Goal: Transaction & Acquisition: Purchase product/service

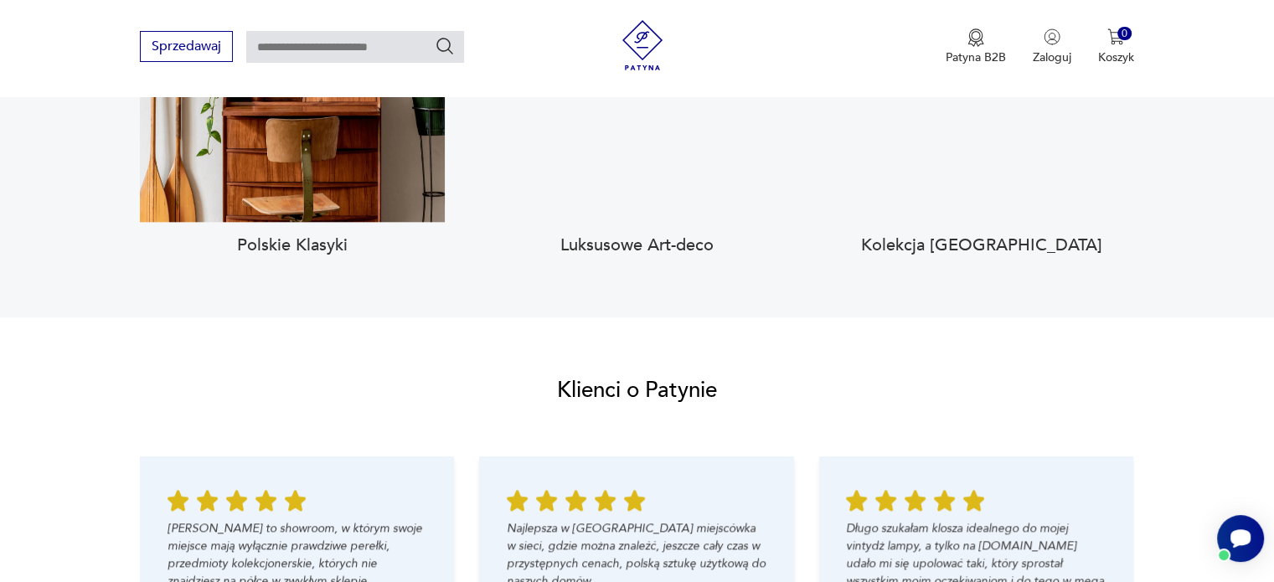
scroll to position [1675, 0]
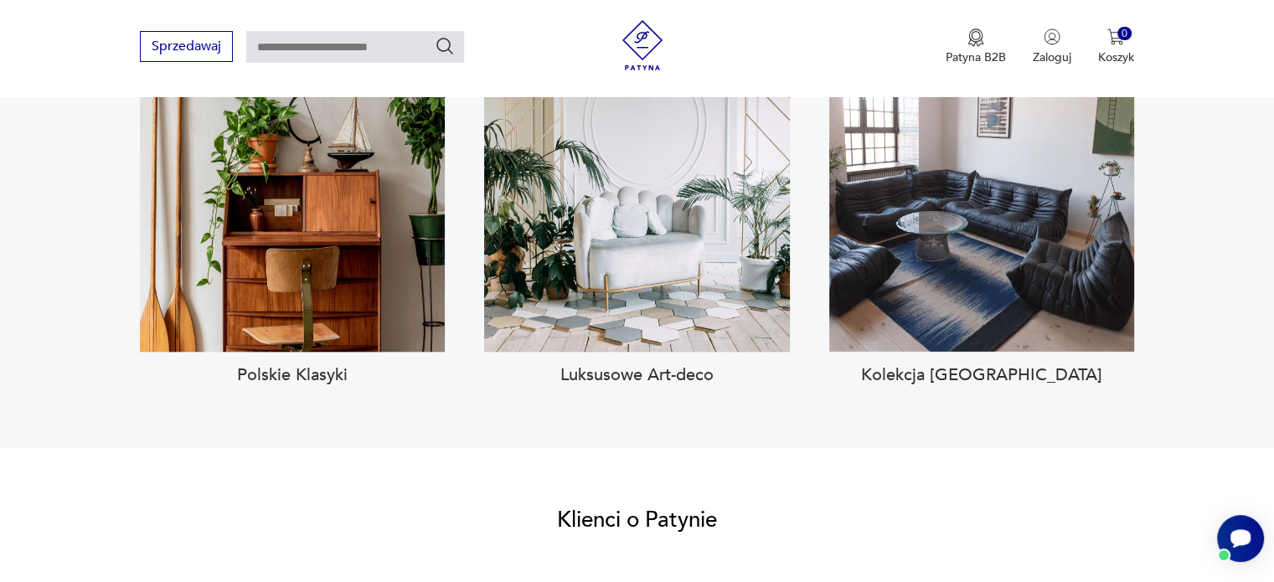
click at [278, 173] on button "Zobacz kolekcję" at bounding box center [292, 188] width 166 height 43
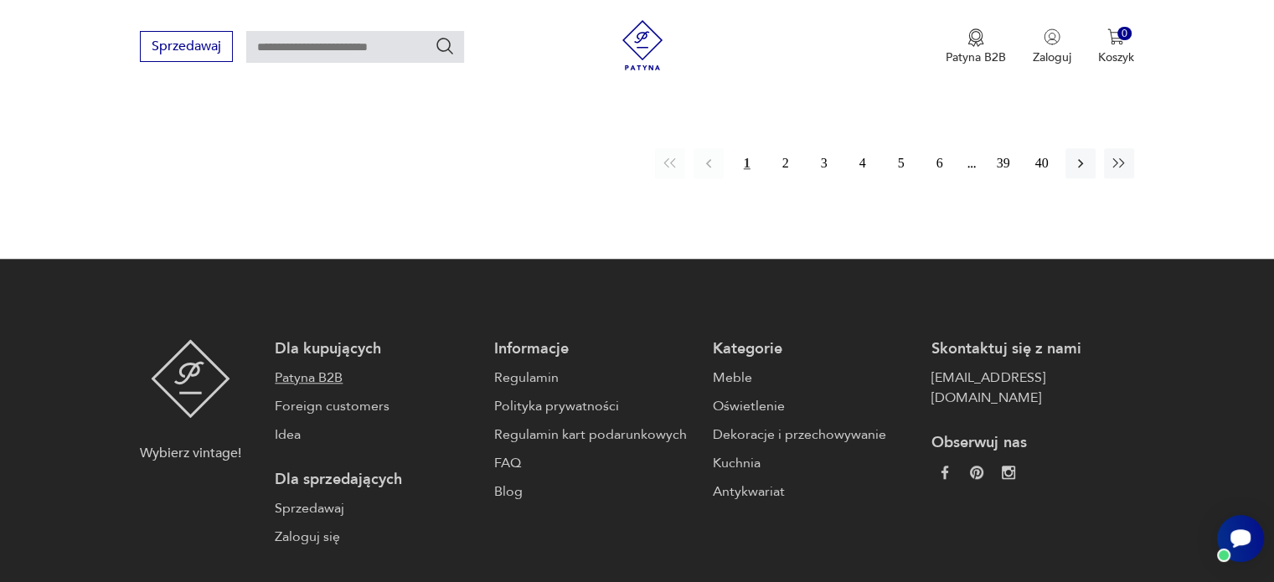
scroll to position [1390, 0]
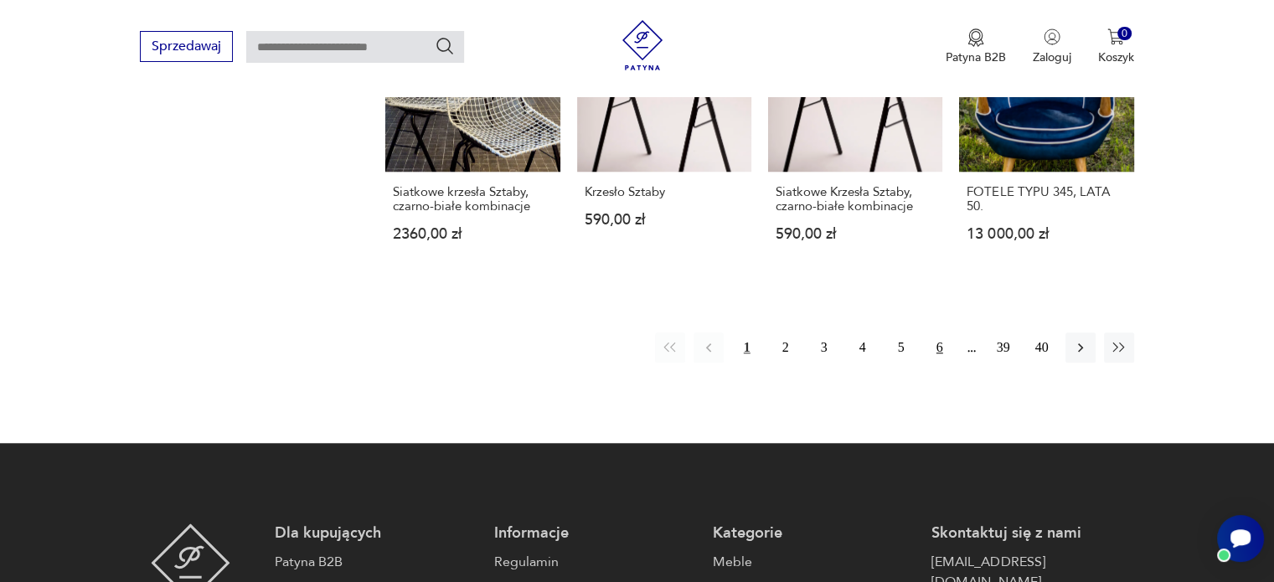
click at [933, 333] on button "6" at bounding box center [940, 348] width 30 height 30
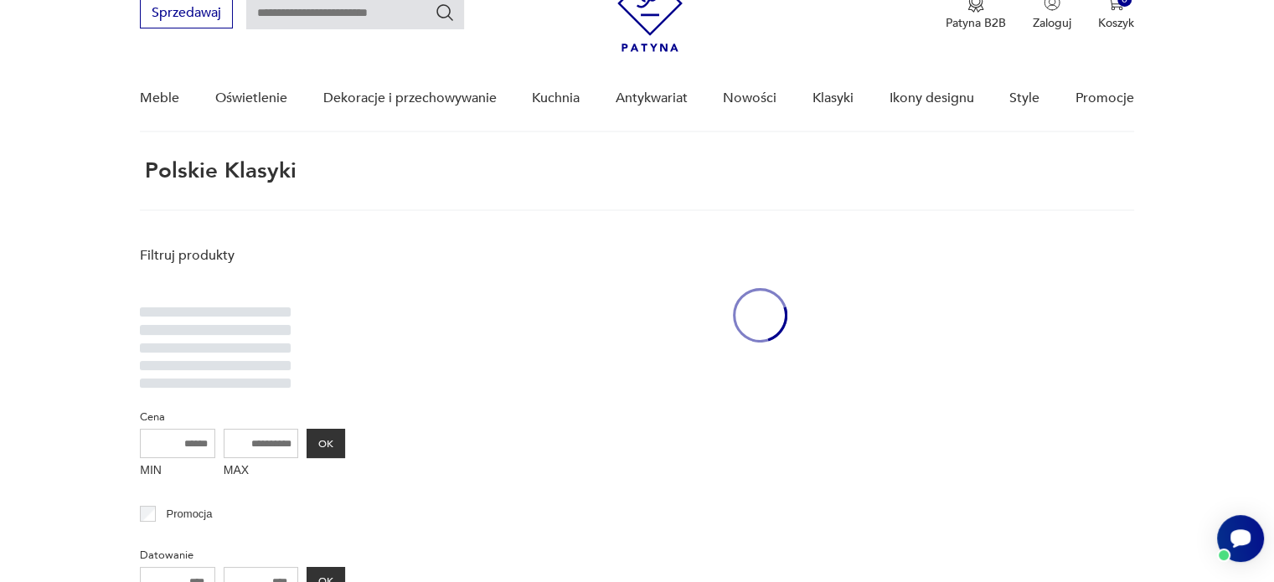
scroll to position [63, 0]
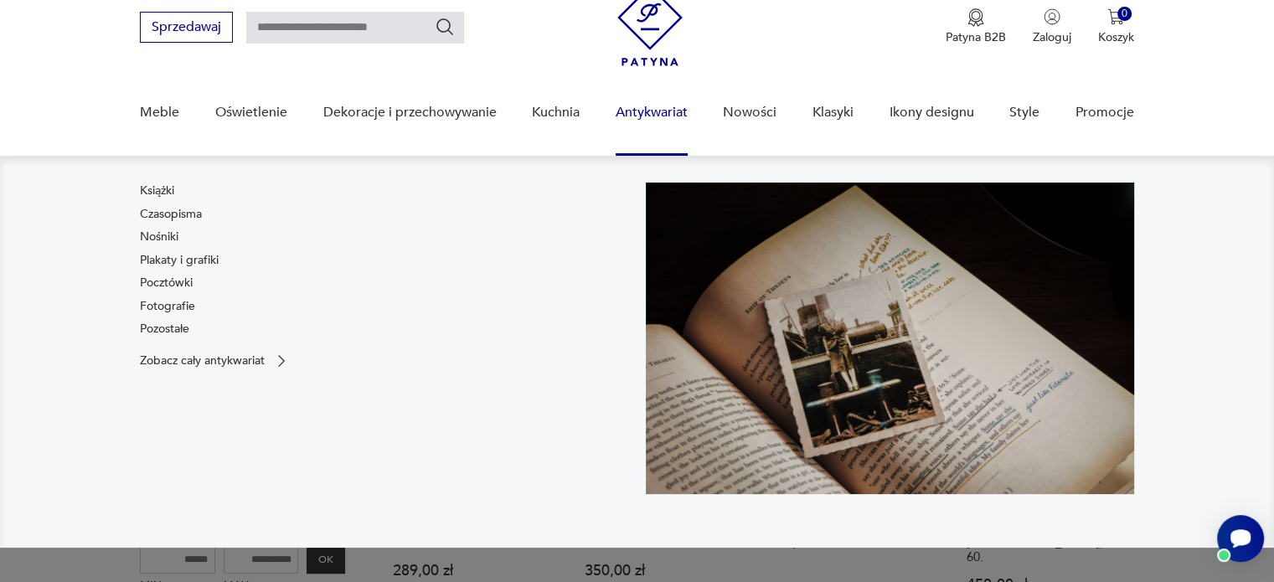
click at [653, 109] on link "Antykwariat" at bounding box center [652, 112] width 72 height 65
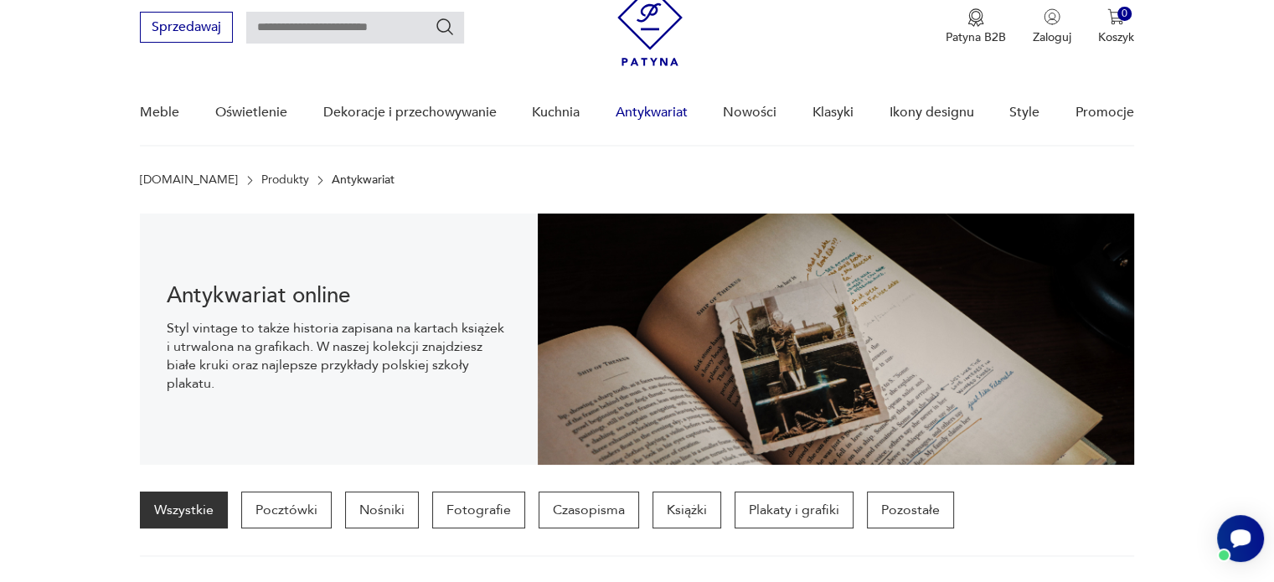
scroll to position [116, 0]
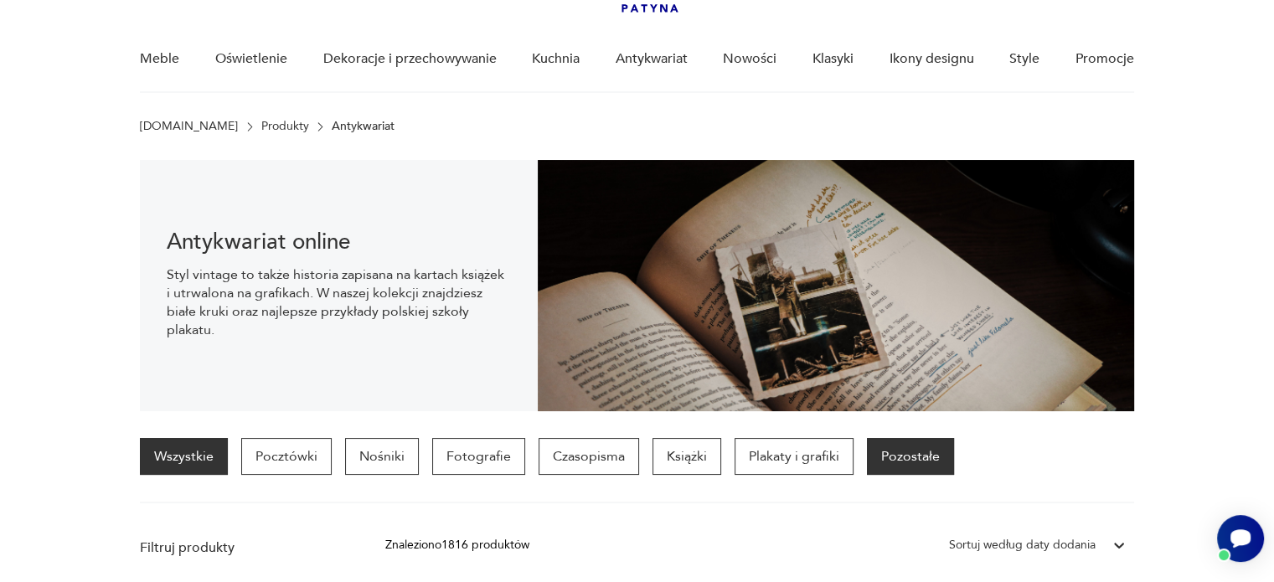
click at [896, 453] on p "Pozostałe" at bounding box center [910, 456] width 87 height 37
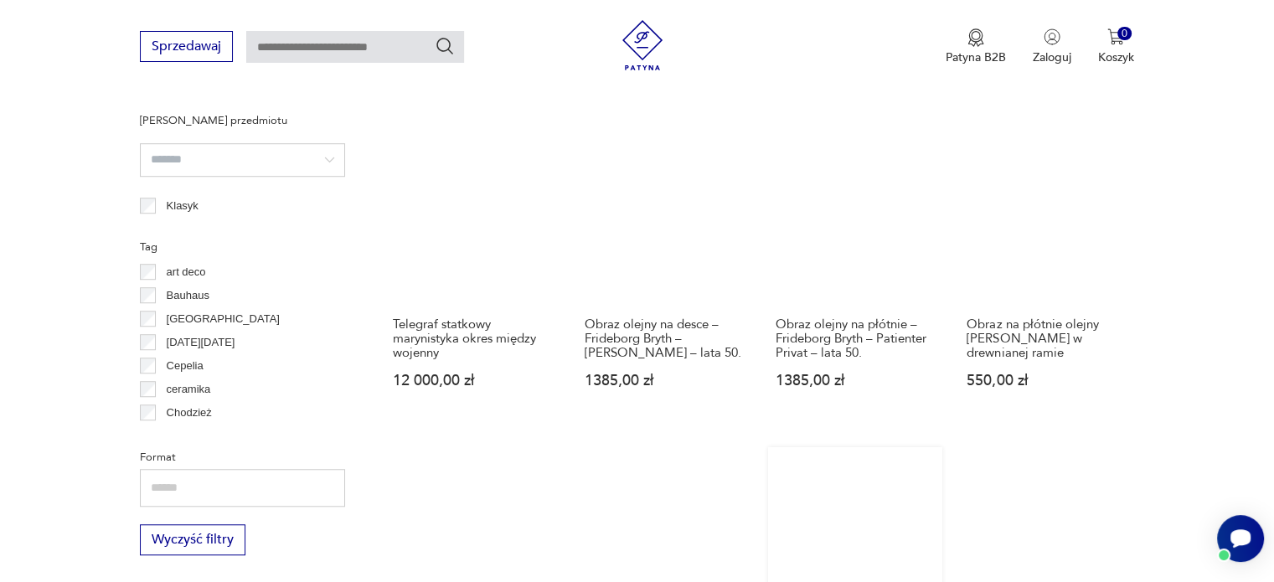
scroll to position [1003, 0]
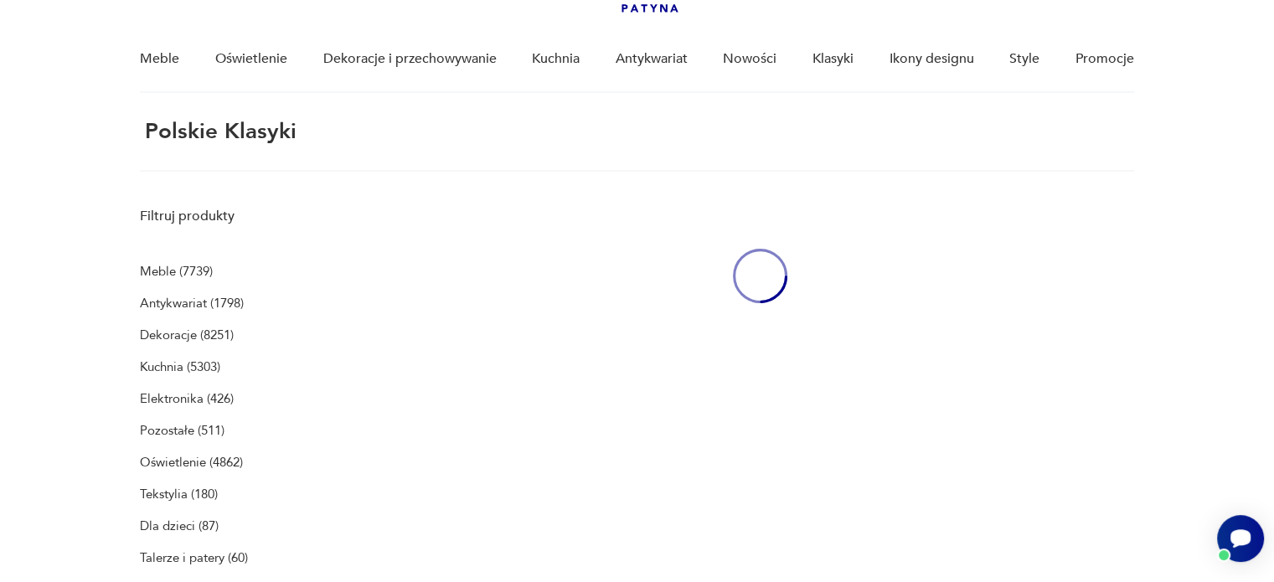
scroll to position [63, 0]
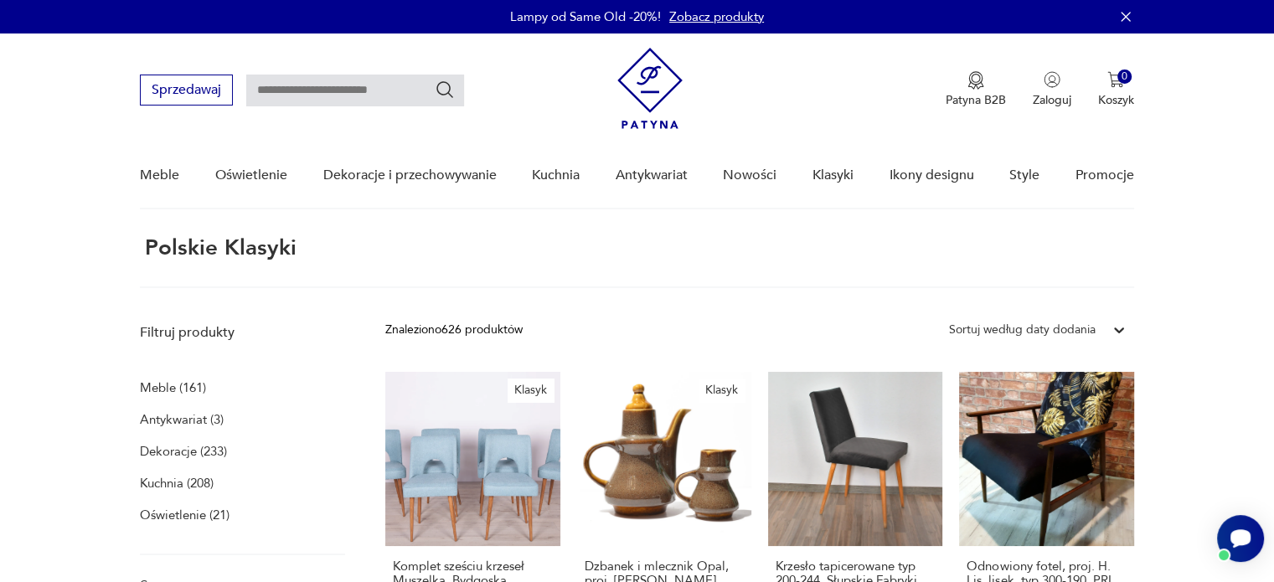
scroll to position [63, 0]
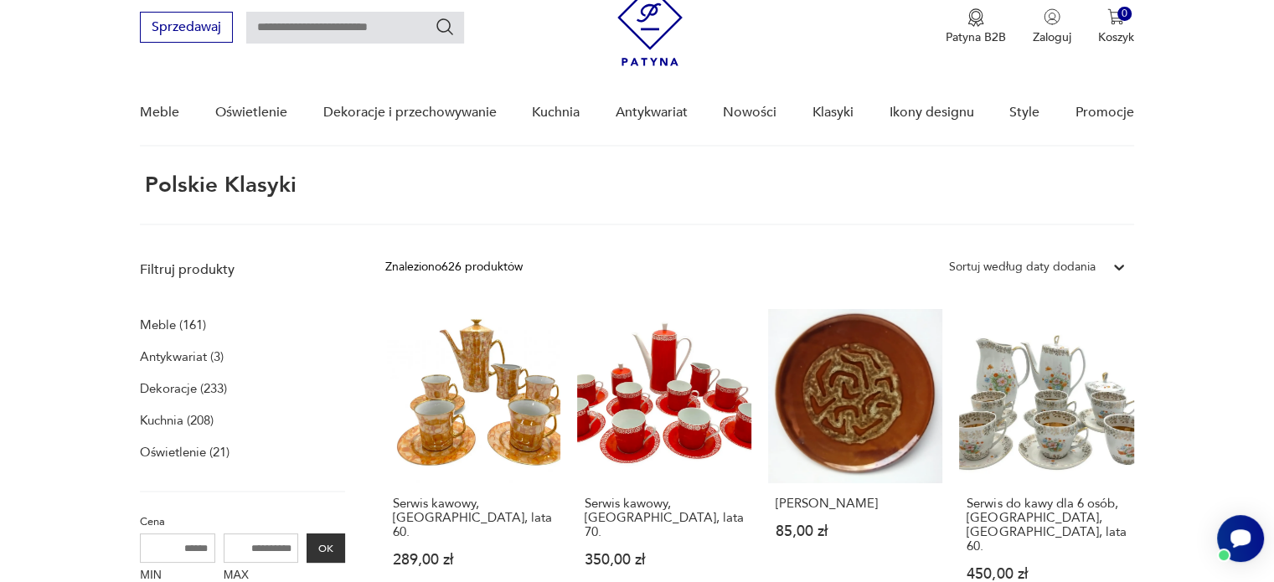
click at [161, 323] on p "Meble (161)" at bounding box center [173, 324] width 66 height 23
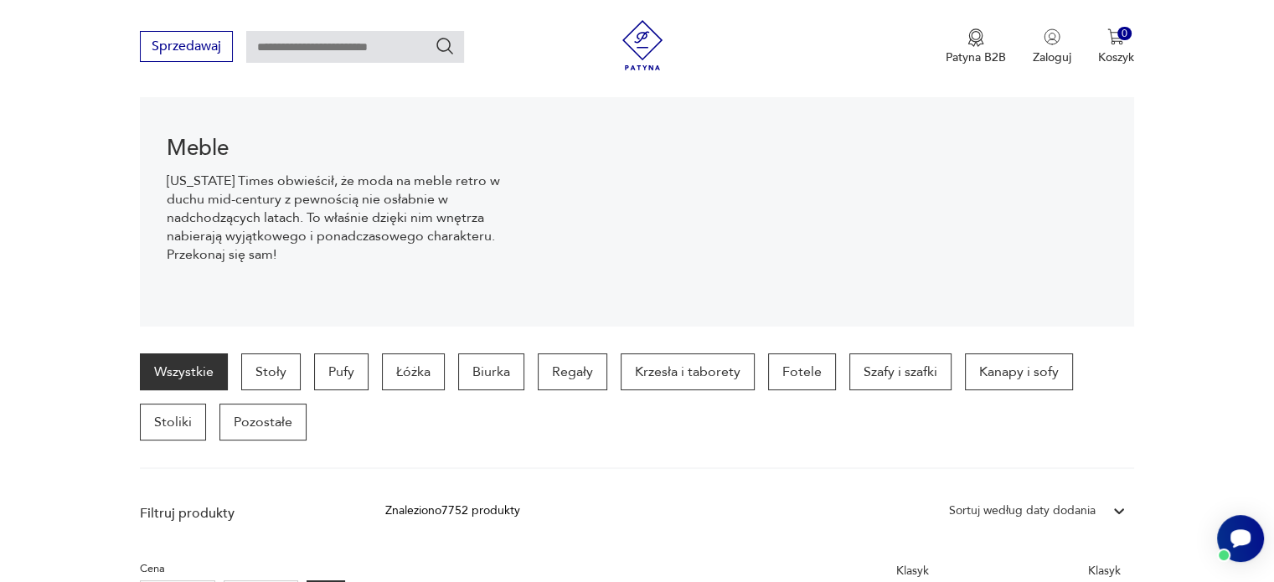
scroll to position [200, 0]
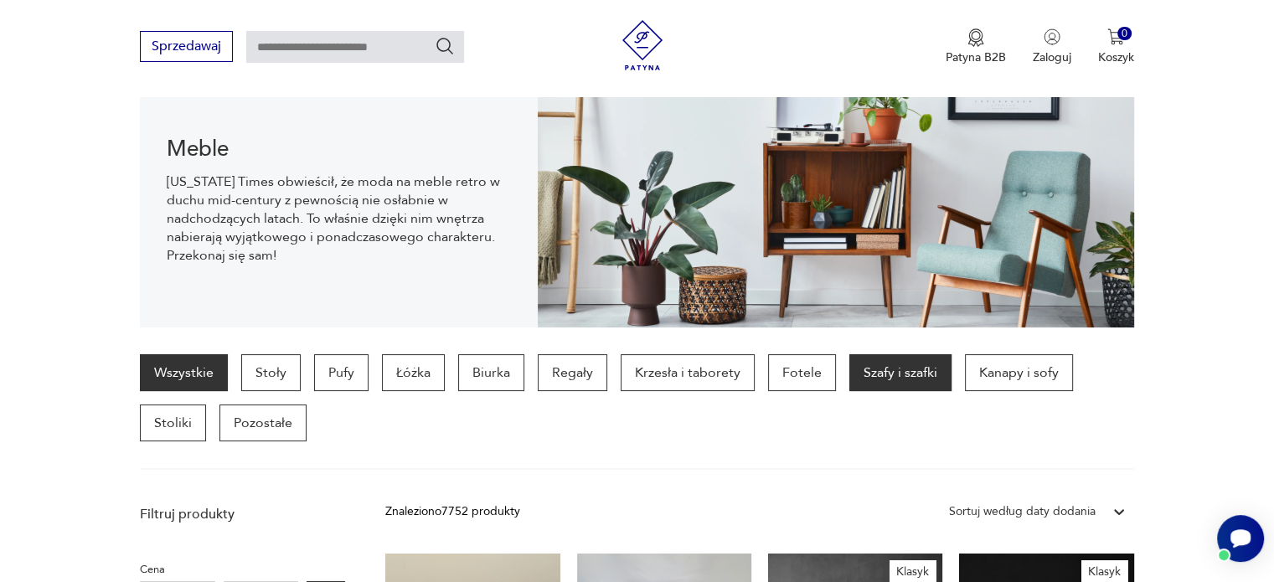
click at [901, 369] on p "Szafy i szafki" at bounding box center [900, 372] width 102 height 37
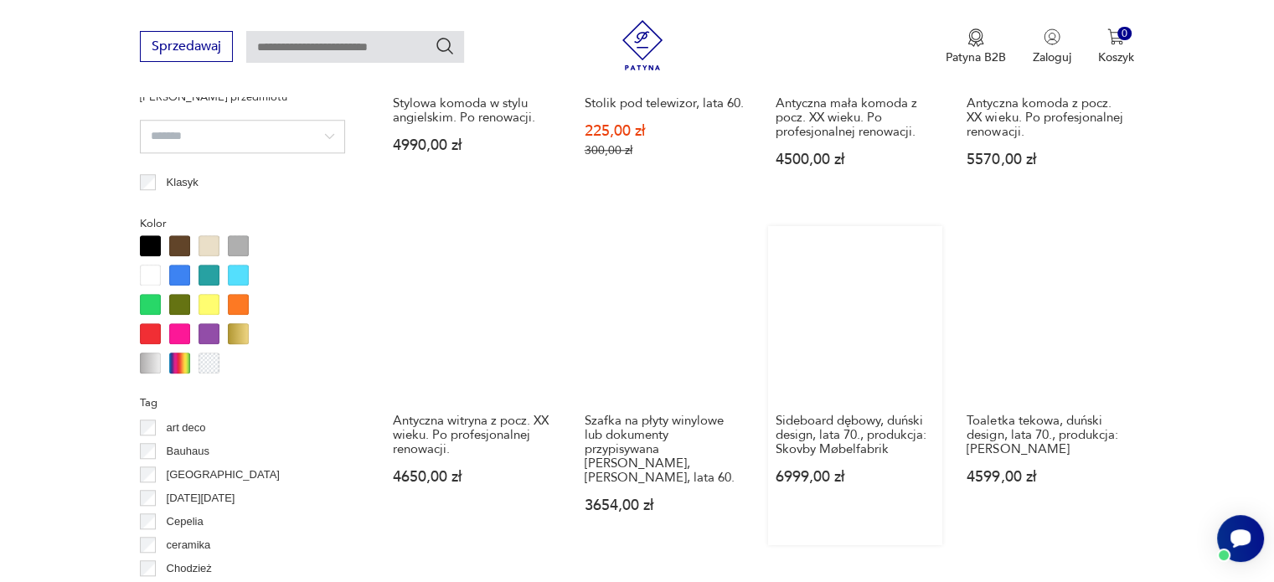
scroll to position [1533, 0]
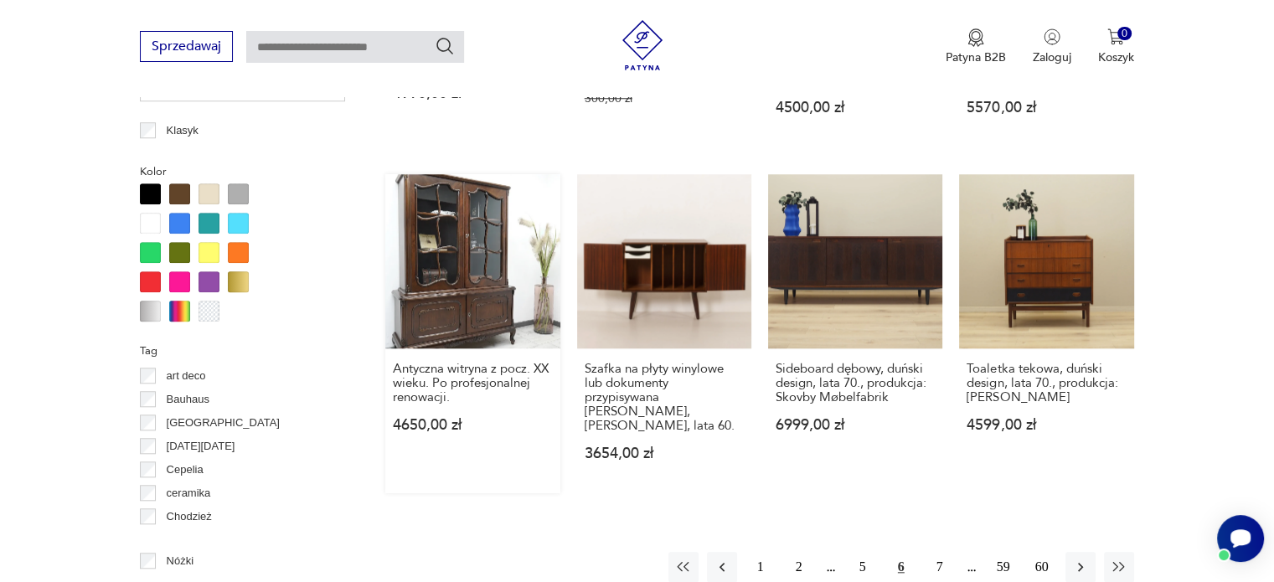
click at [438, 309] on link "Antyczna witryna z pocz. XX wieku. Po profesjonalnej renowacji. 4650,00 zł" at bounding box center [472, 333] width 174 height 319
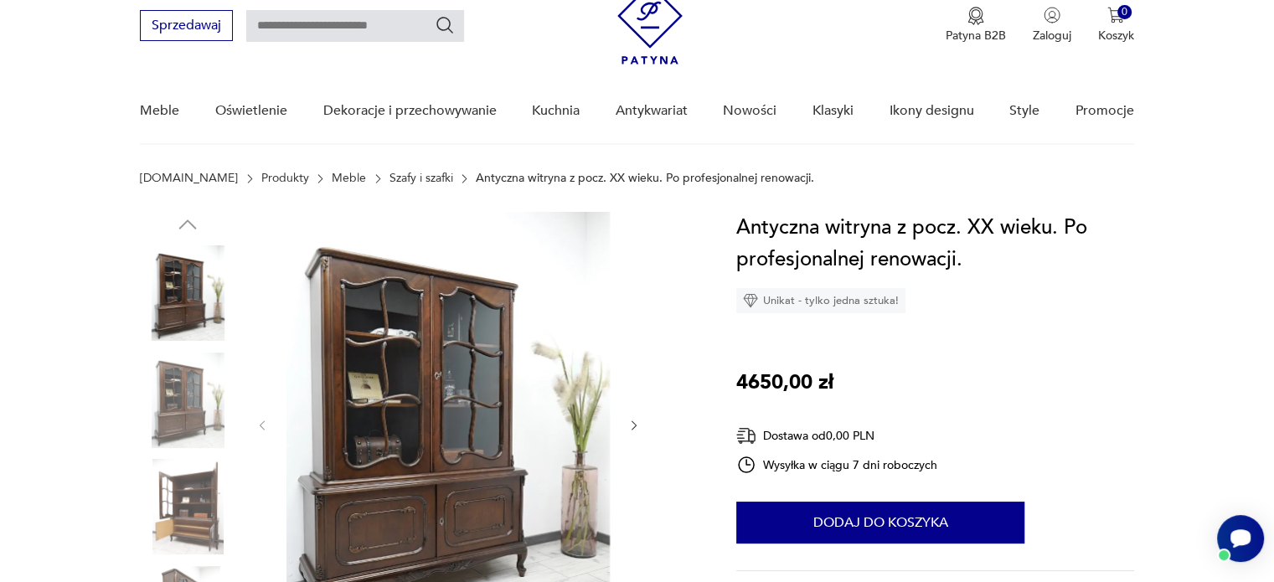
scroll to position [84, 0]
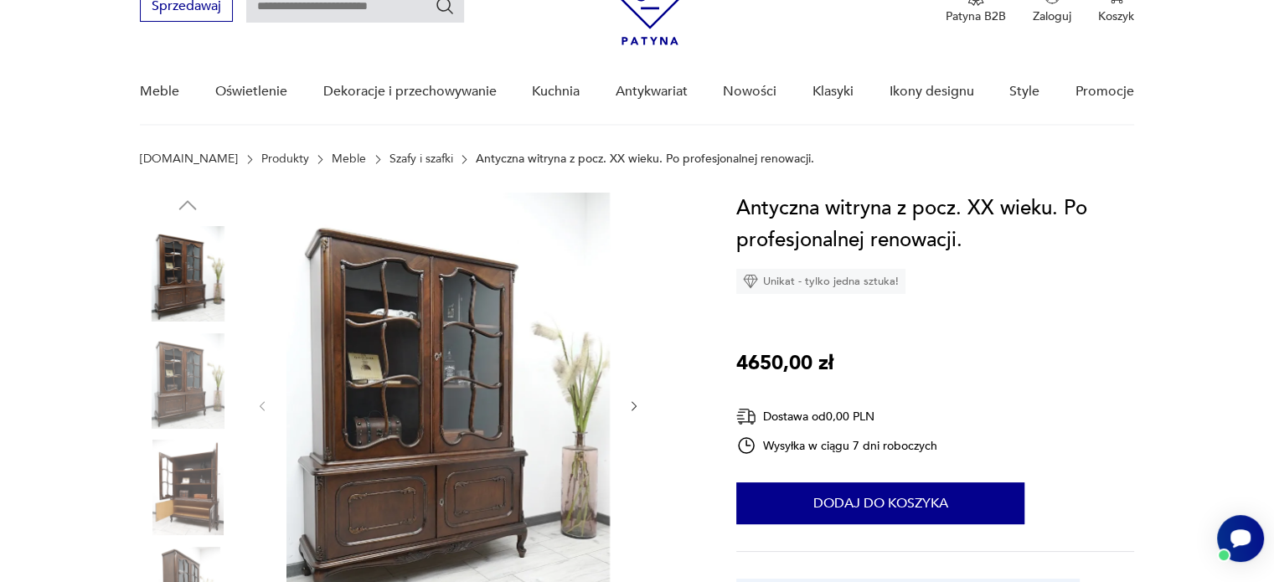
click at [194, 371] on img at bounding box center [187, 380] width 95 height 95
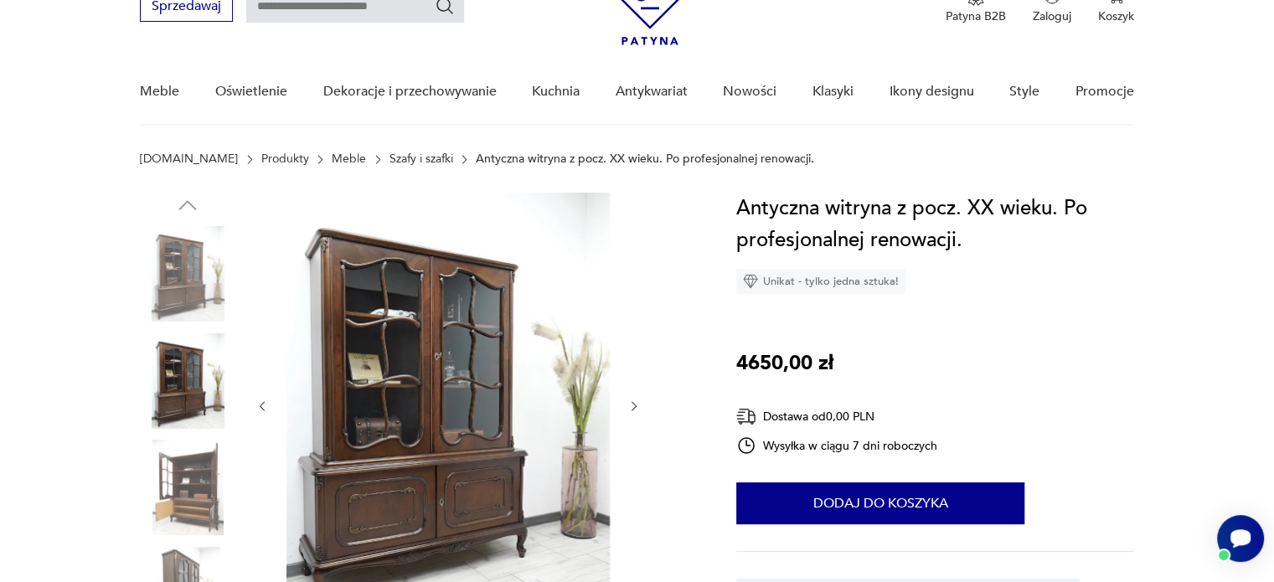
click at [206, 488] on img at bounding box center [187, 487] width 95 height 95
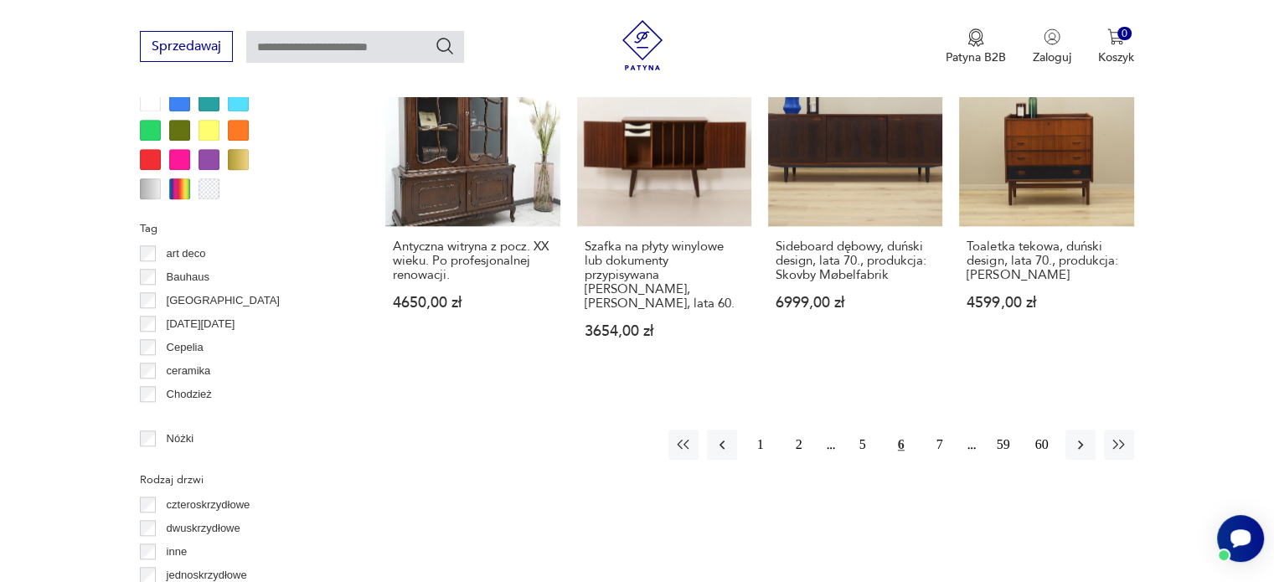
scroll to position [1797, 0]
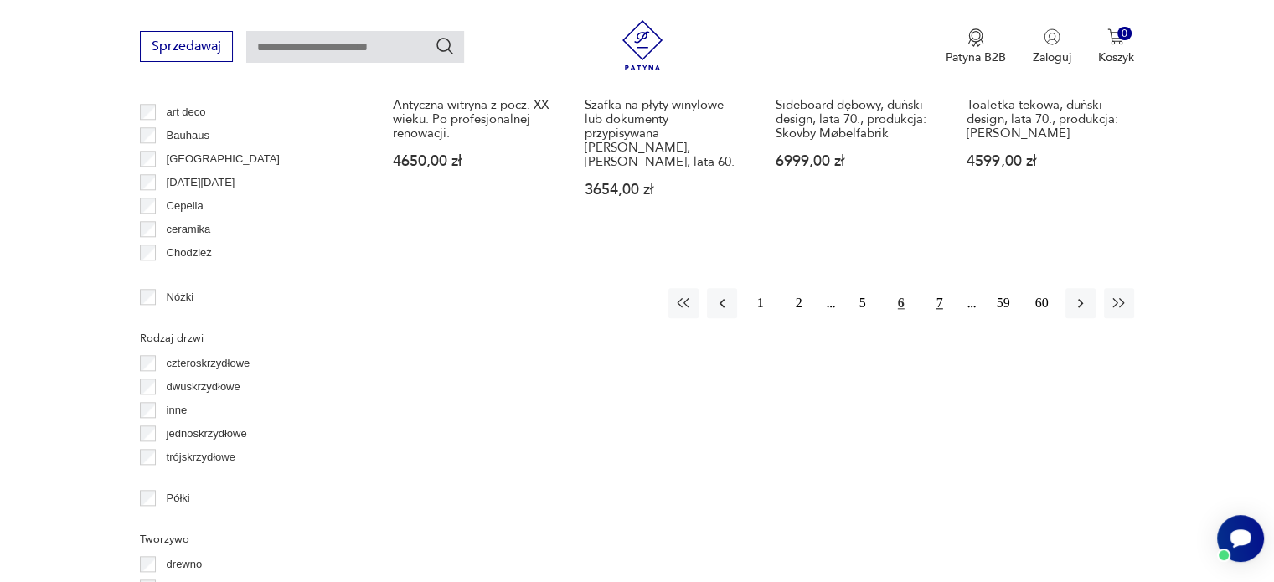
click at [938, 309] on button "7" at bounding box center [940, 303] width 30 height 30
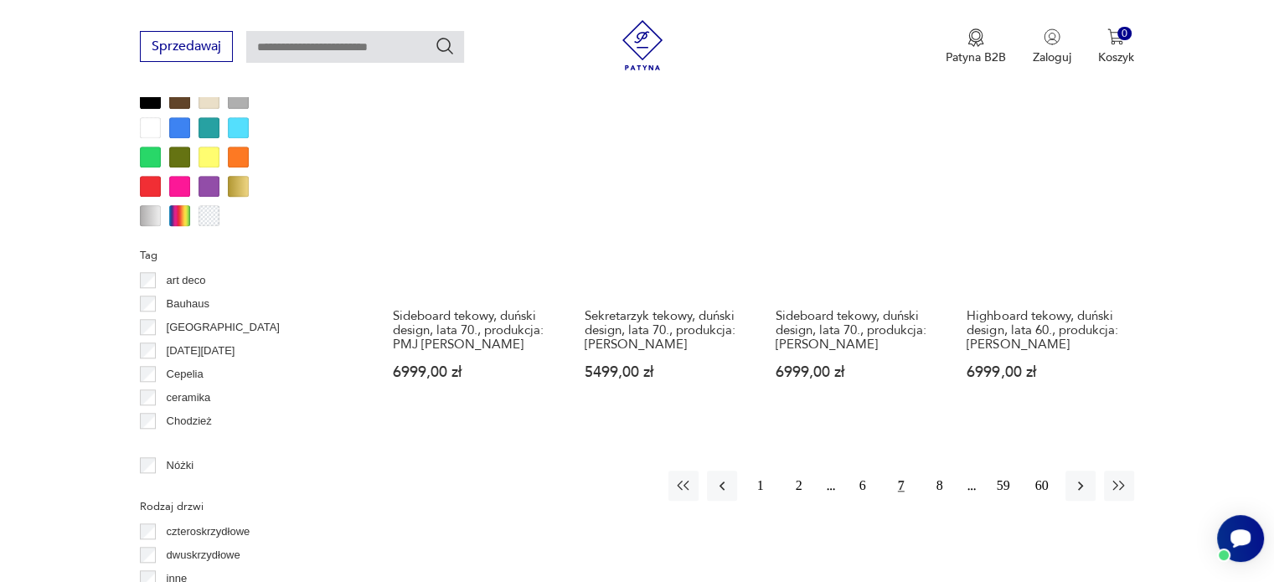
scroll to position [1617, 0]
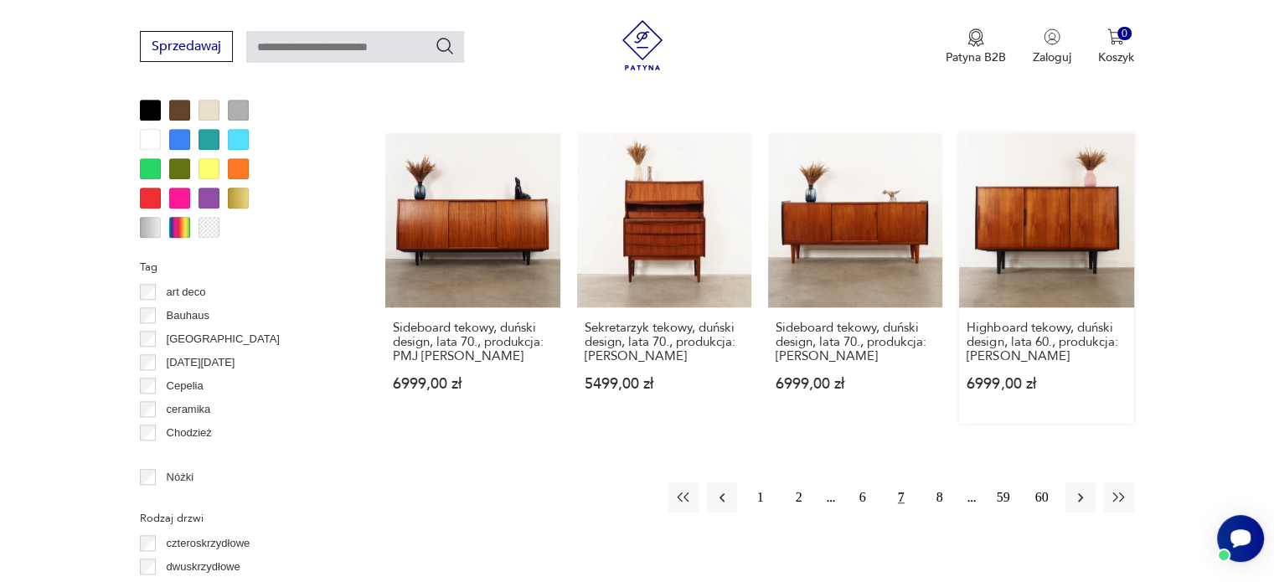
click at [1035, 194] on link "Highboard tekowy, duński design, lata 60., produkcja: [PERSON_NAME] 6999,00 zł" at bounding box center [1046, 278] width 174 height 291
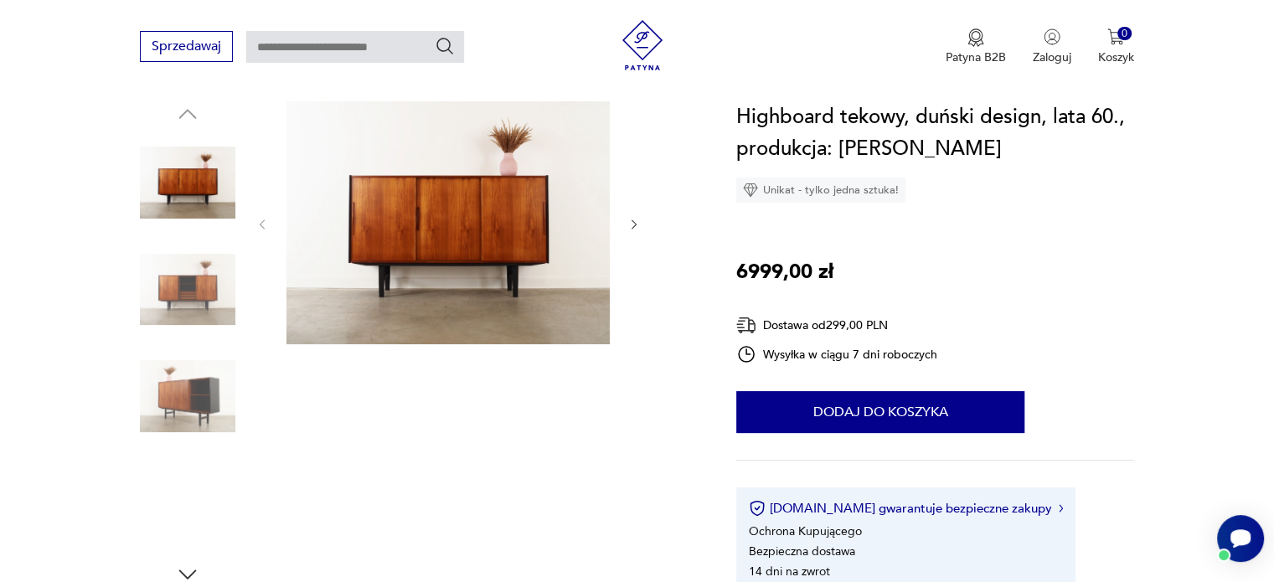
scroll to position [168, 0]
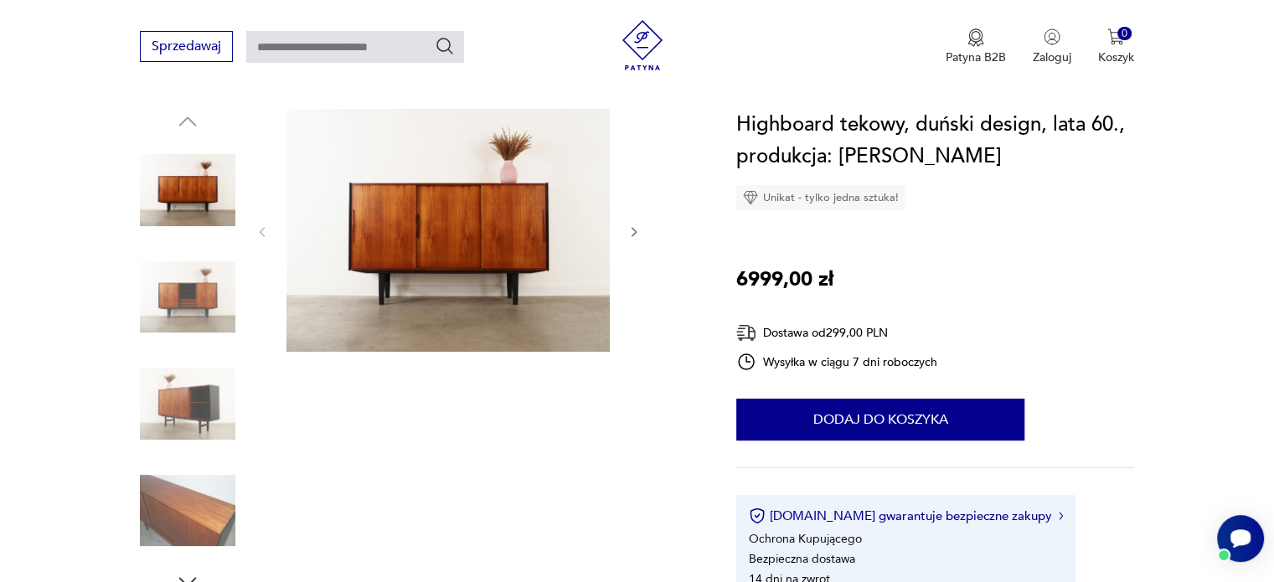
click at [425, 230] on img at bounding box center [447, 230] width 323 height 243
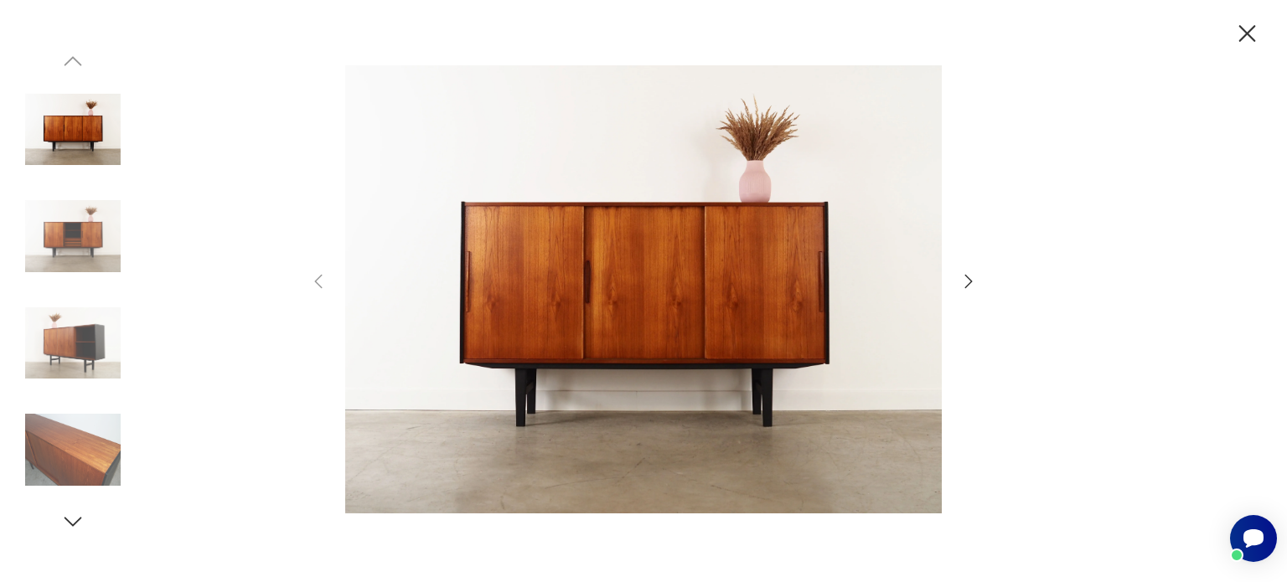
click at [968, 274] on icon "button" at bounding box center [968, 281] width 20 height 20
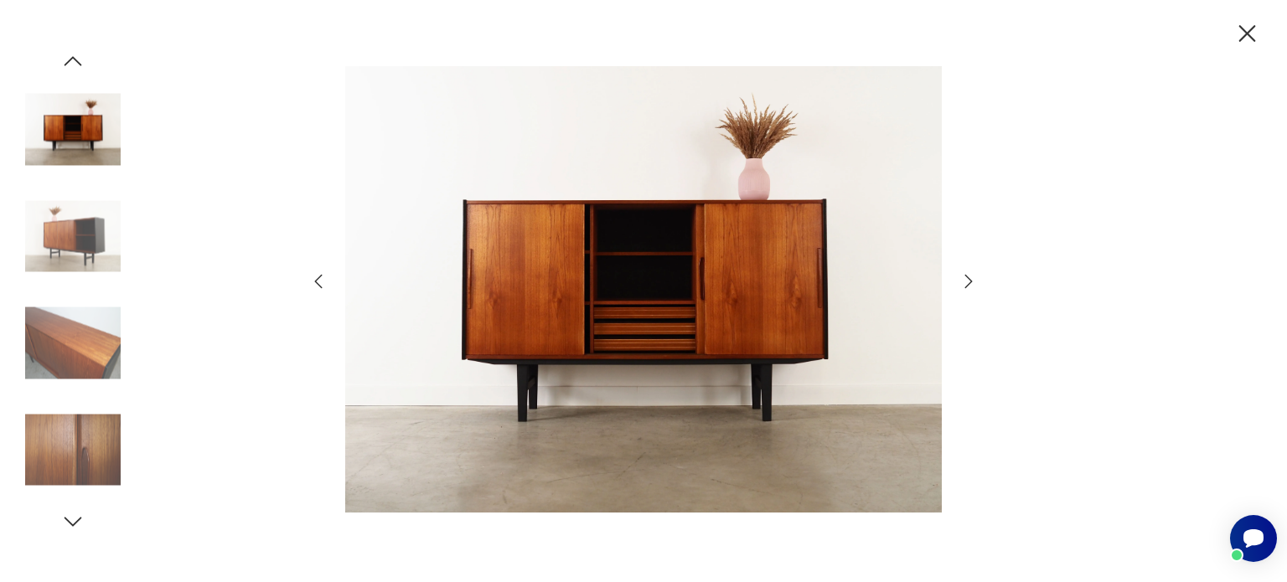
click at [965, 276] on icon "button" at bounding box center [968, 281] width 20 height 20
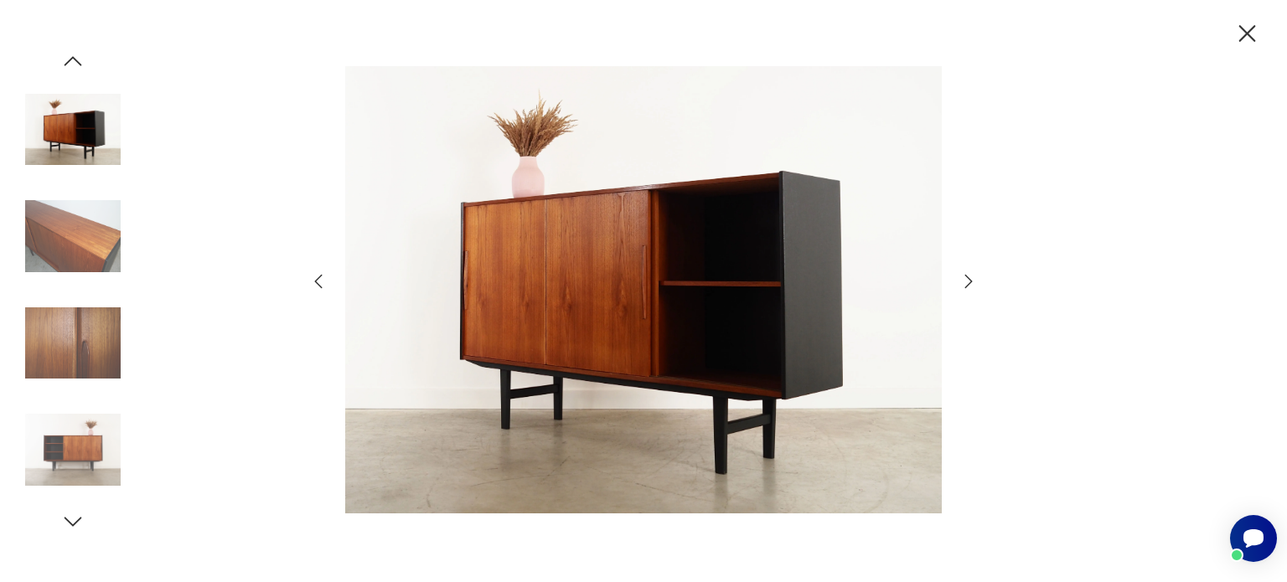
click at [965, 276] on icon "button" at bounding box center [968, 281] width 20 height 20
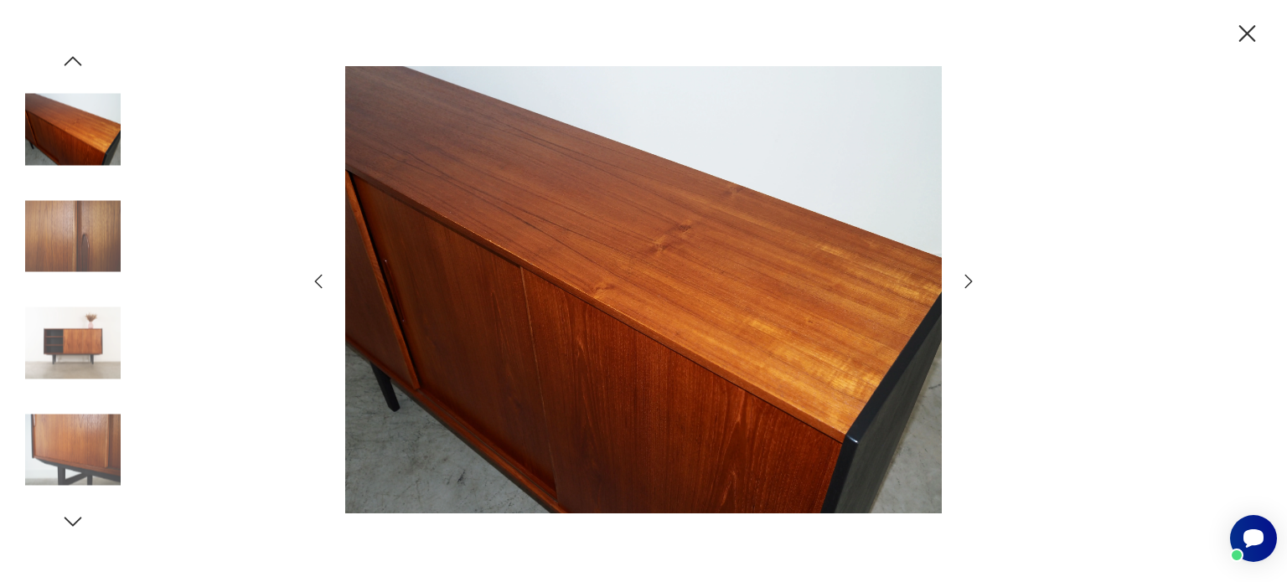
click at [965, 276] on icon "button" at bounding box center [968, 281] width 20 height 20
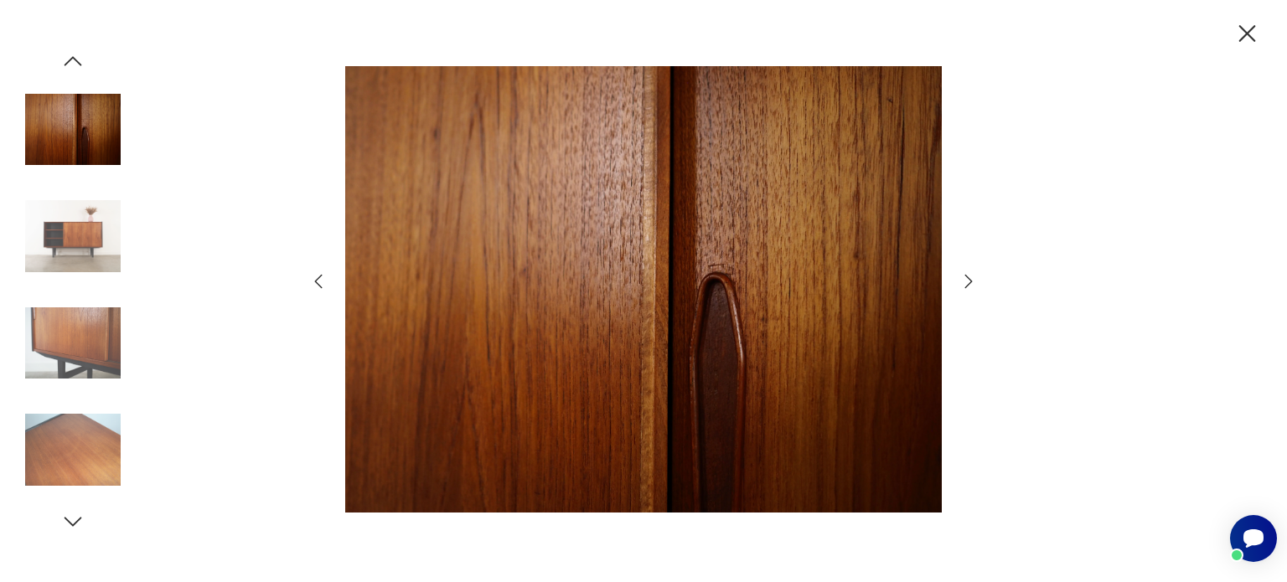
click at [965, 276] on icon "button" at bounding box center [968, 281] width 20 height 20
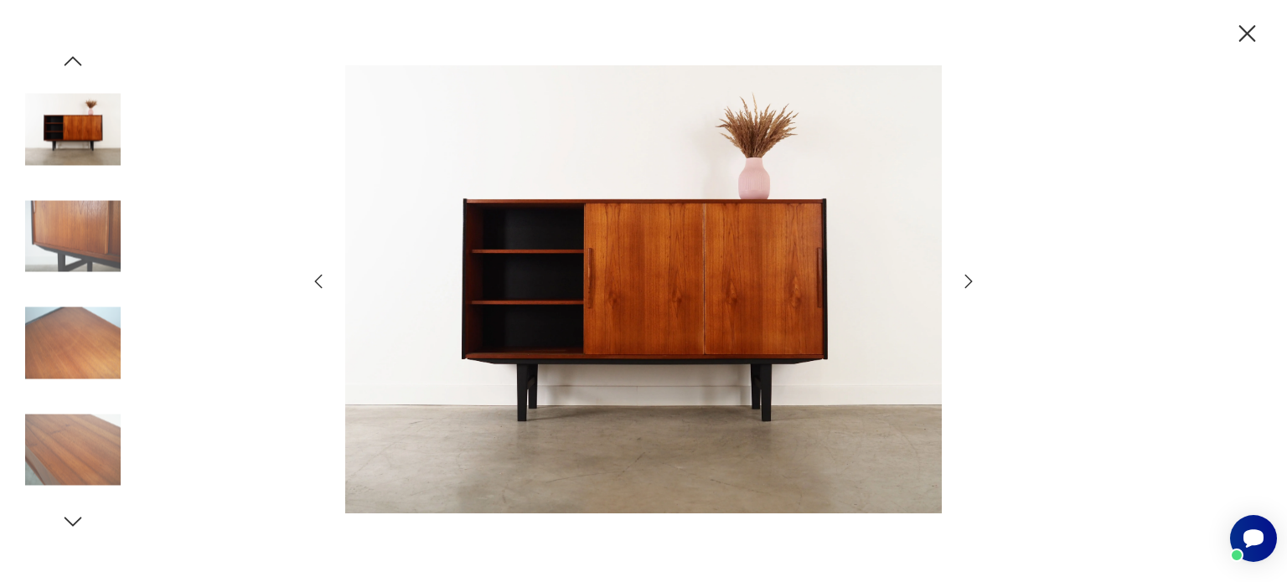
click at [965, 276] on icon "button" at bounding box center [968, 281] width 20 height 20
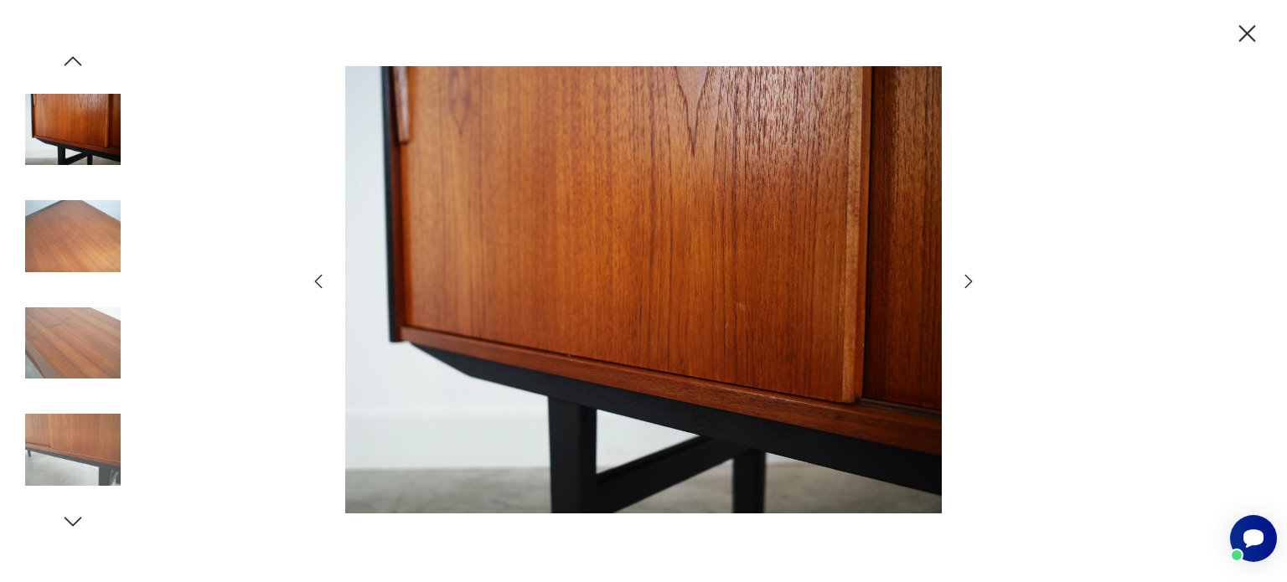
click at [965, 276] on icon "button" at bounding box center [968, 281] width 20 height 20
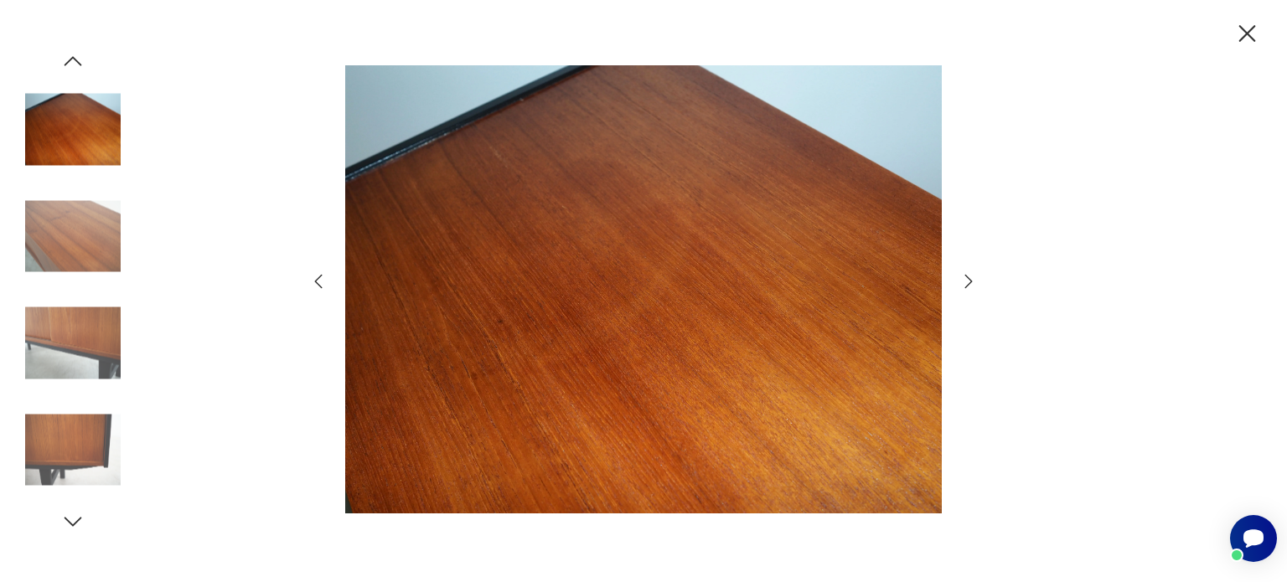
click at [971, 278] on icon "button" at bounding box center [968, 281] width 20 height 20
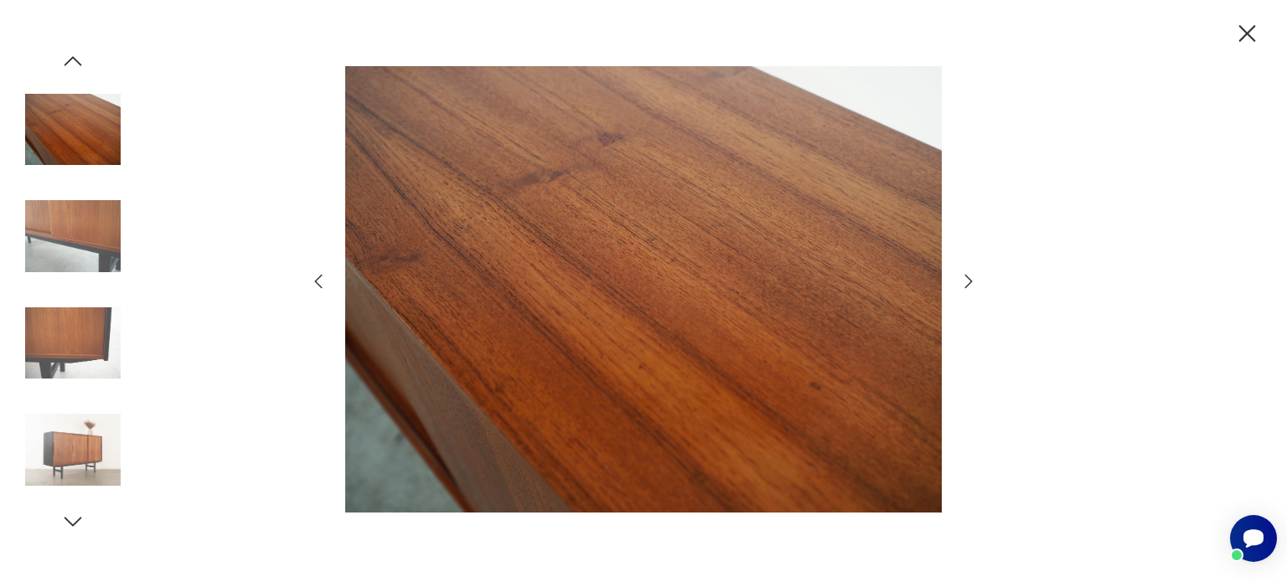
click at [970, 278] on icon "button" at bounding box center [968, 281] width 20 height 20
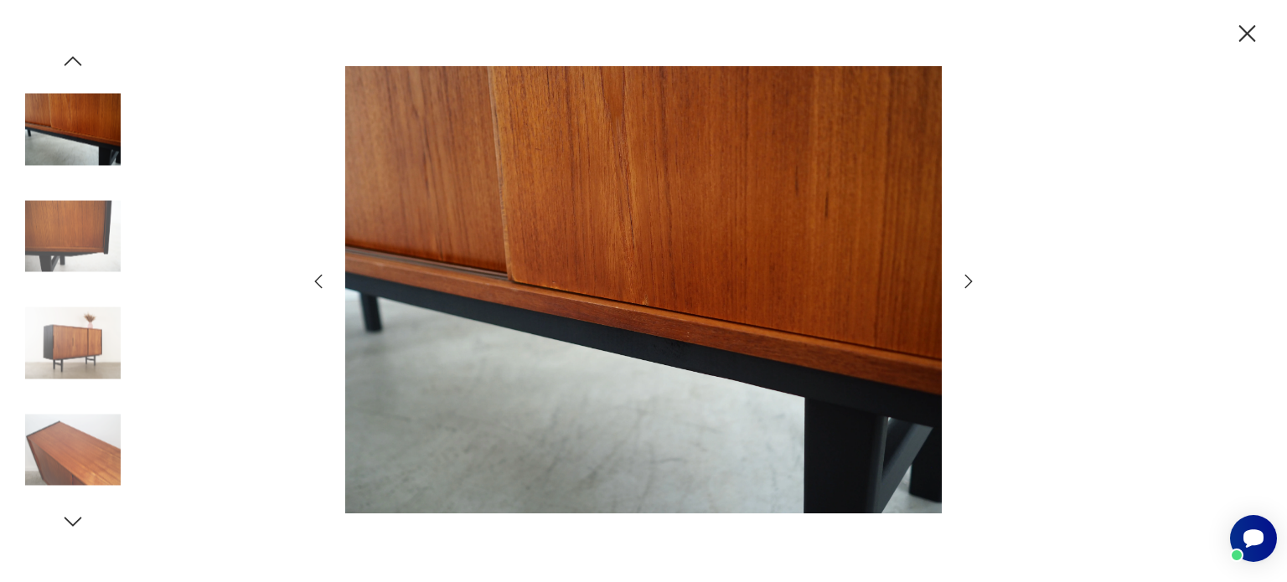
click at [970, 278] on icon "button" at bounding box center [968, 281] width 20 height 20
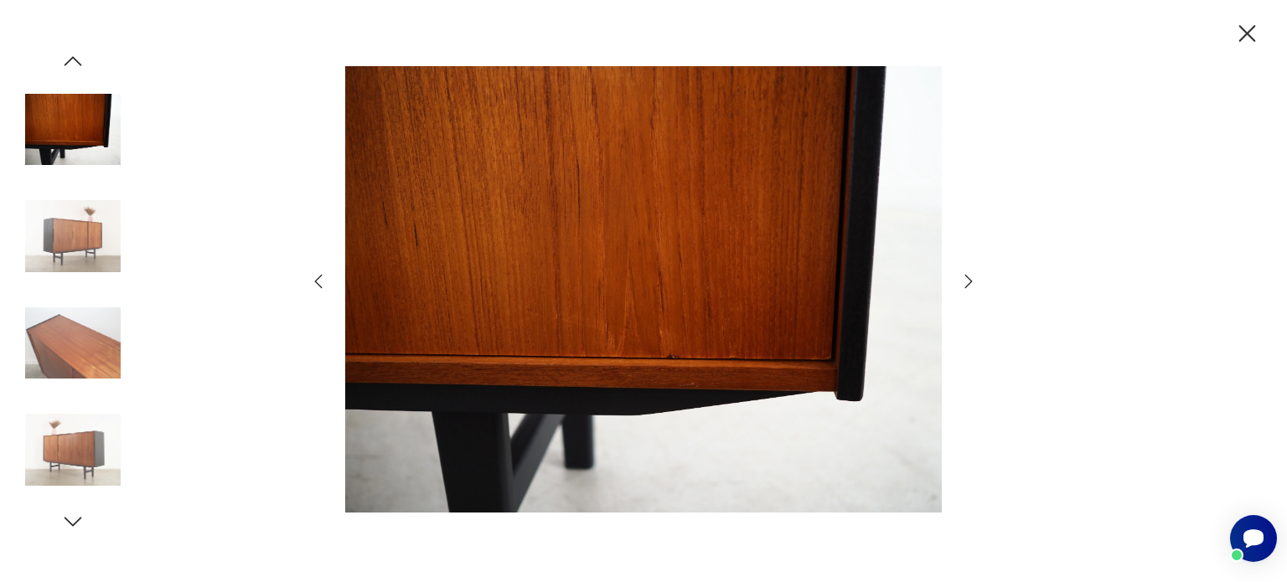
click at [970, 278] on icon "button" at bounding box center [968, 281] width 20 height 20
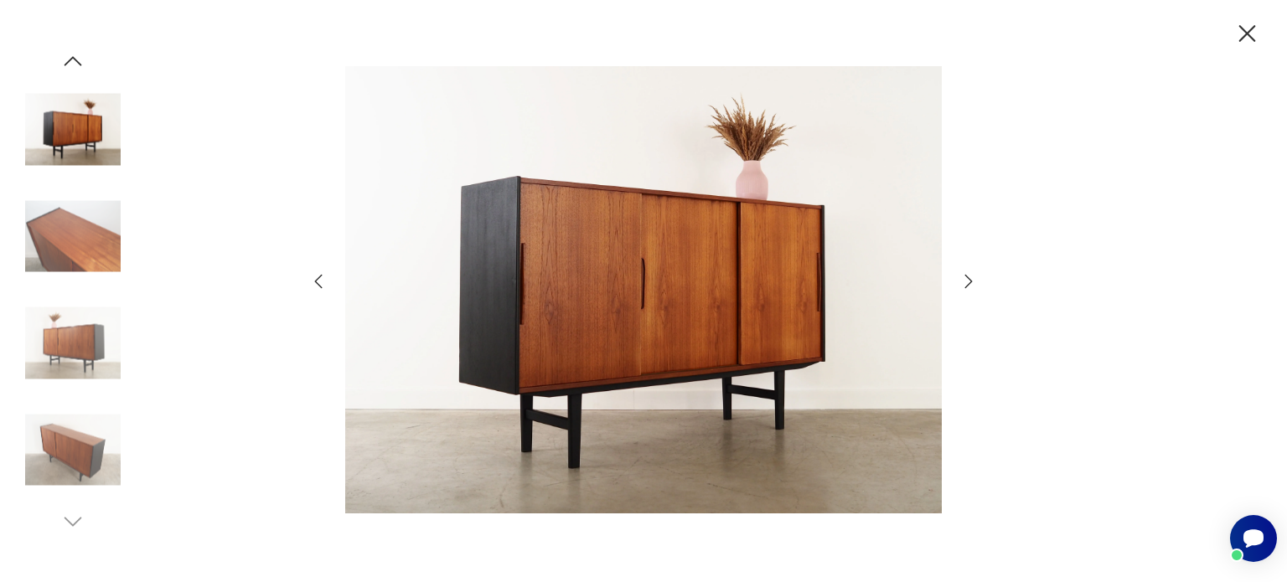
click at [970, 279] on icon "button" at bounding box center [968, 281] width 20 height 20
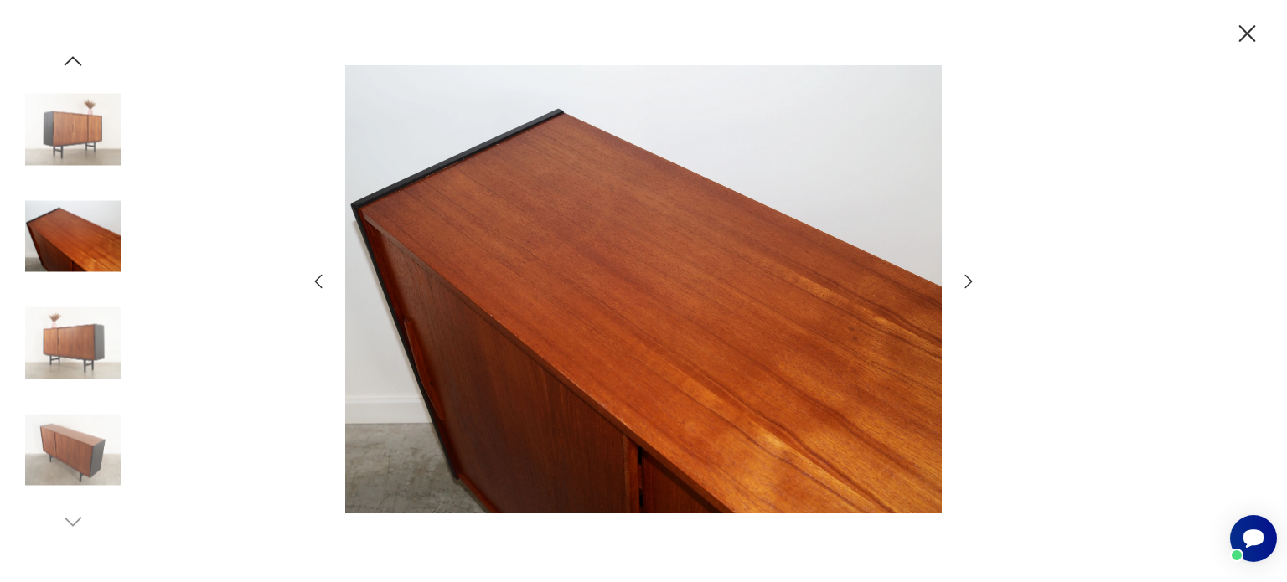
click at [970, 281] on icon "button" at bounding box center [969, 280] width 8 height 13
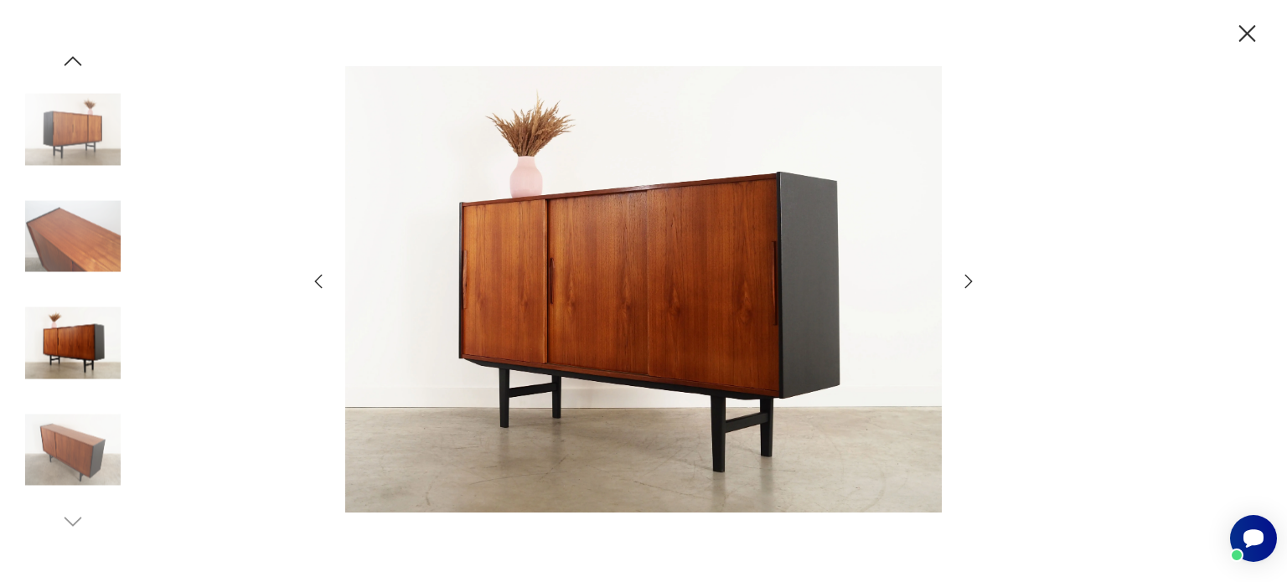
click at [970, 281] on icon "button" at bounding box center [969, 280] width 8 height 13
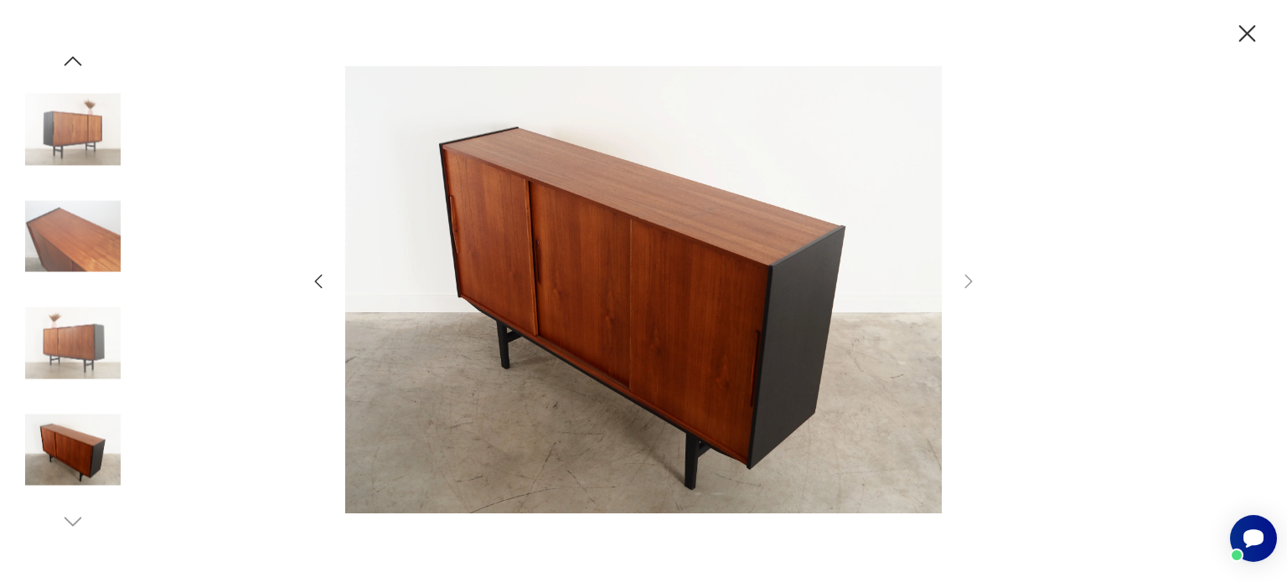
click at [1252, 35] on icon "button" at bounding box center [1246, 33] width 29 height 29
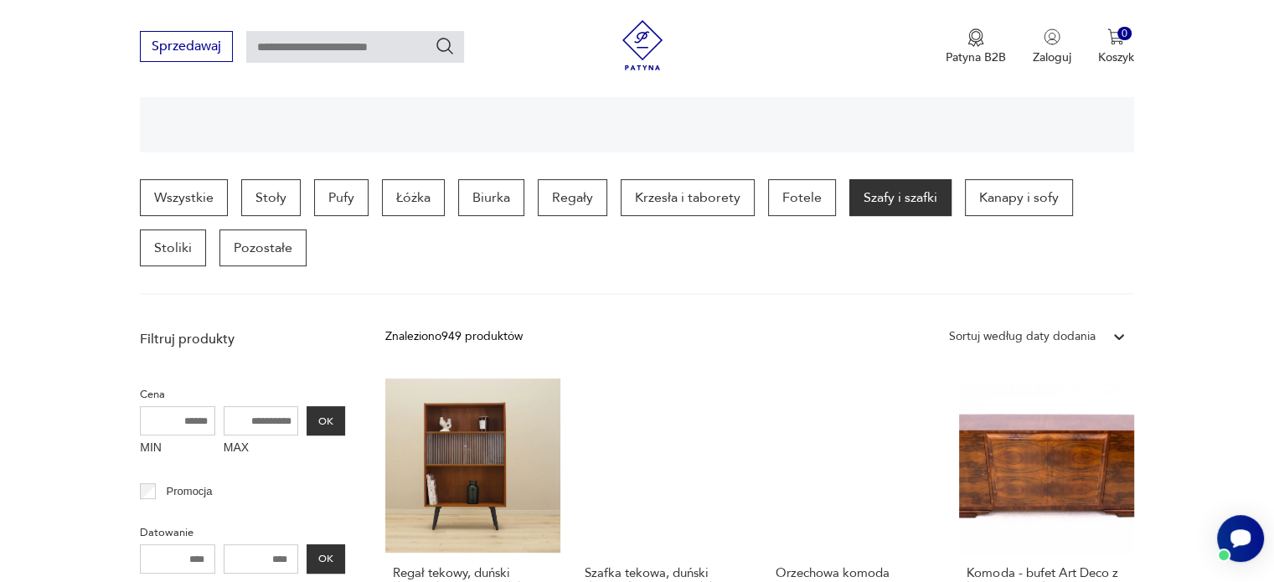
scroll to position [373, 0]
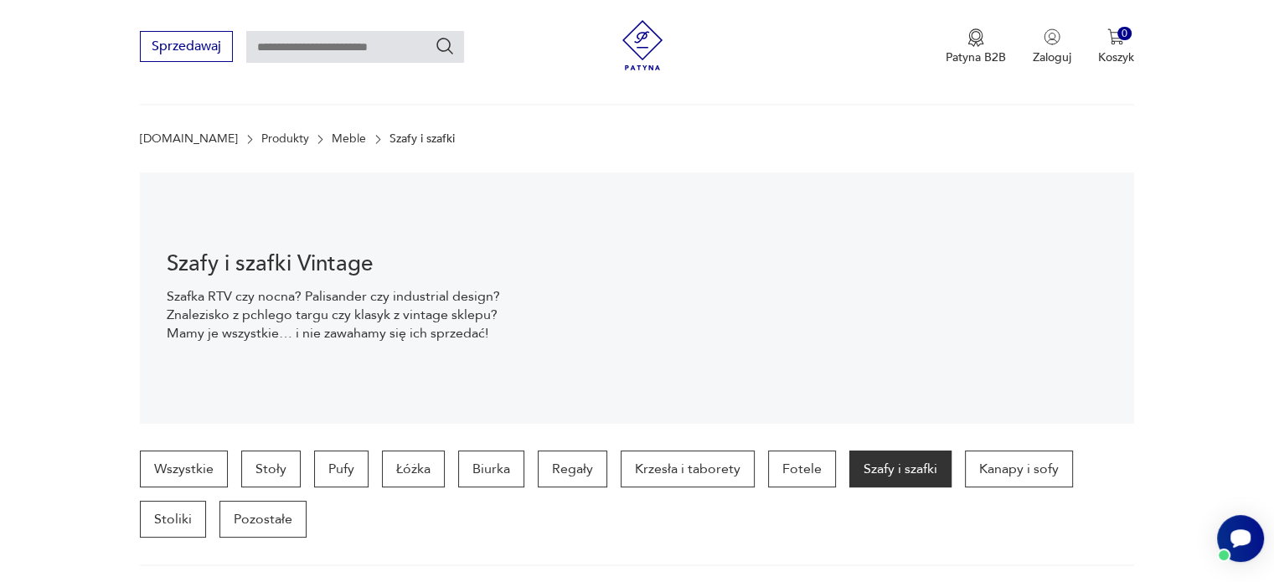
scroll to position [419, 0]
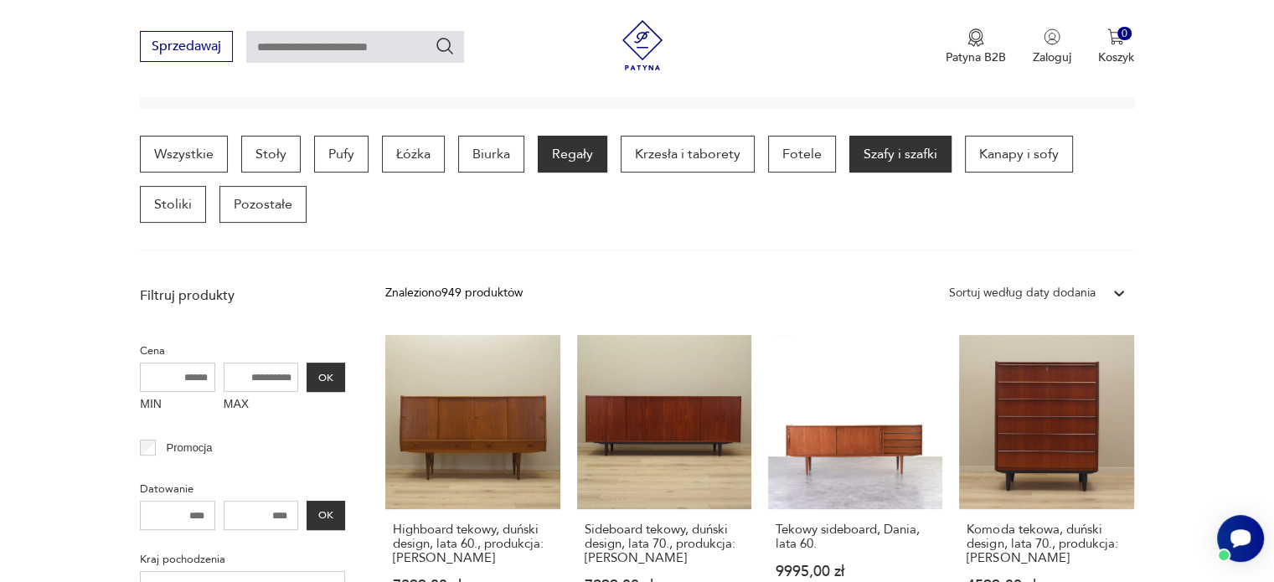
click at [574, 153] on p "Regały" at bounding box center [573, 154] width 70 height 37
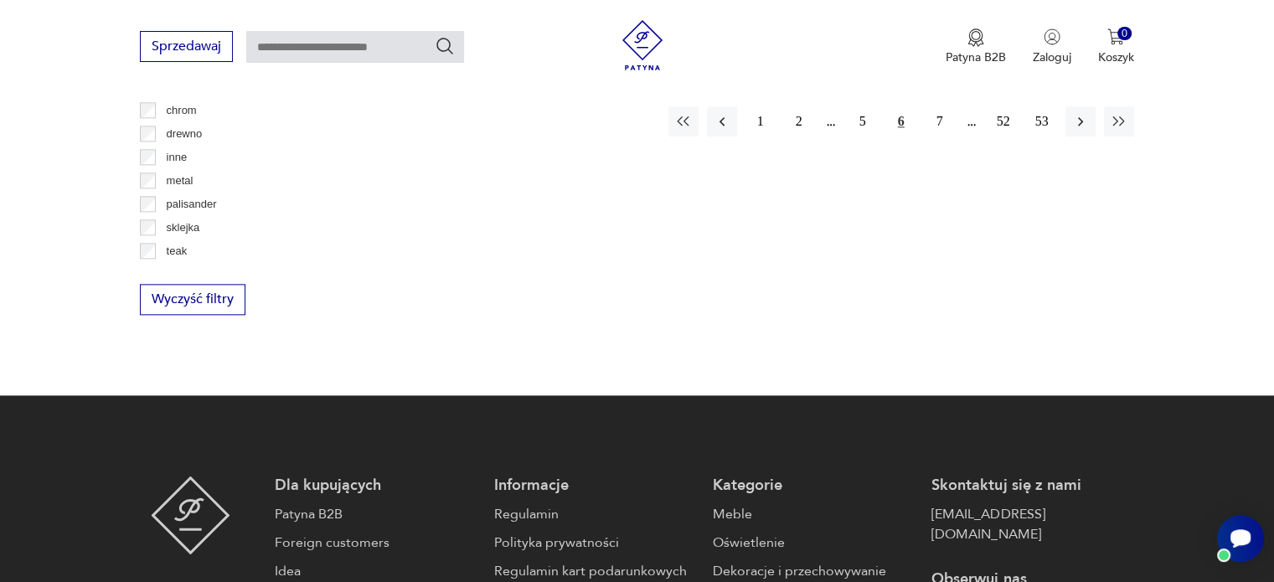
scroll to position [1868, 0]
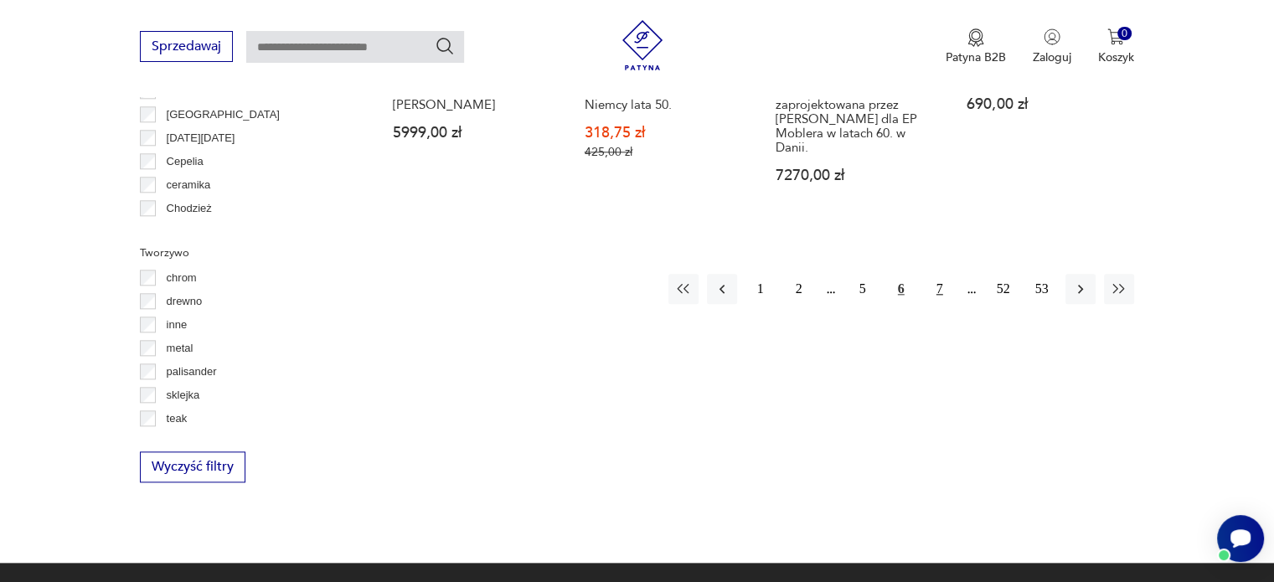
click at [935, 274] on button "7" at bounding box center [940, 289] width 30 height 30
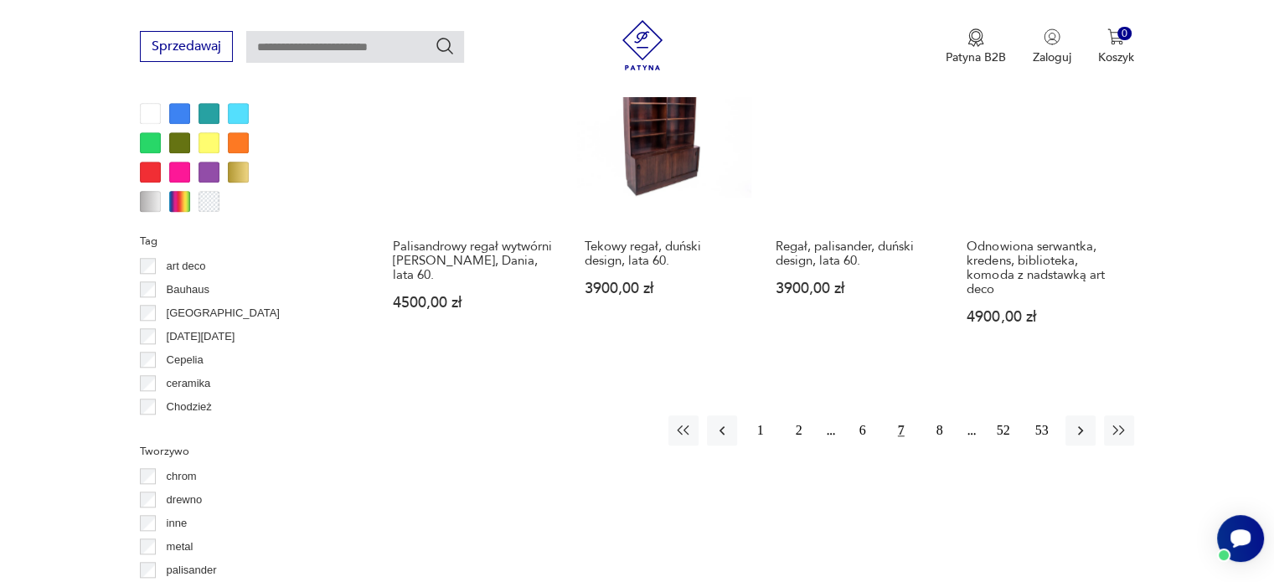
scroll to position [1617, 0]
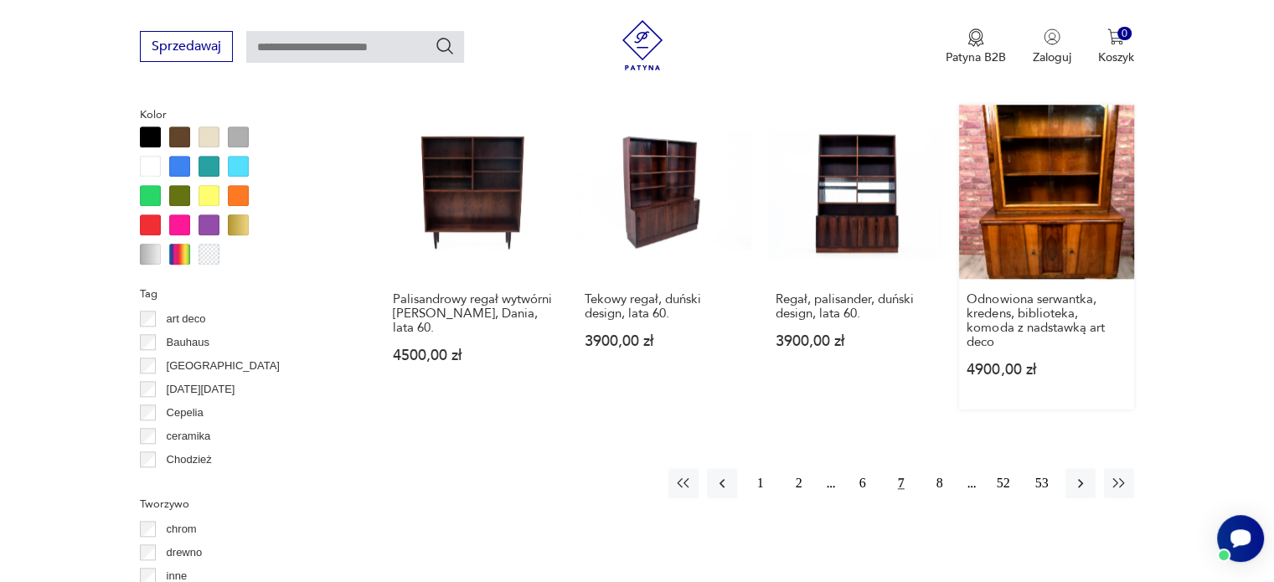
click at [1043, 239] on link "Odnowiona serwantka, kredens, biblioteka, komoda z nadstawką art deco 4900,00 zł" at bounding box center [1046, 257] width 174 height 305
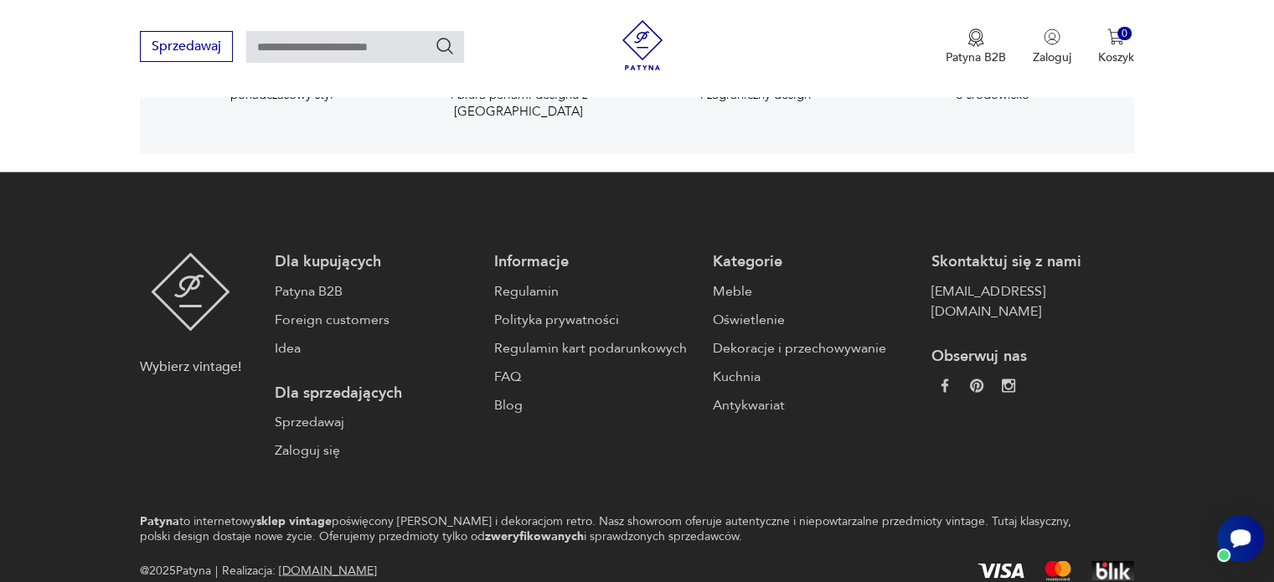
scroll to position [2932, 0]
